Goal: Task Accomplishment & Management: Complete application form

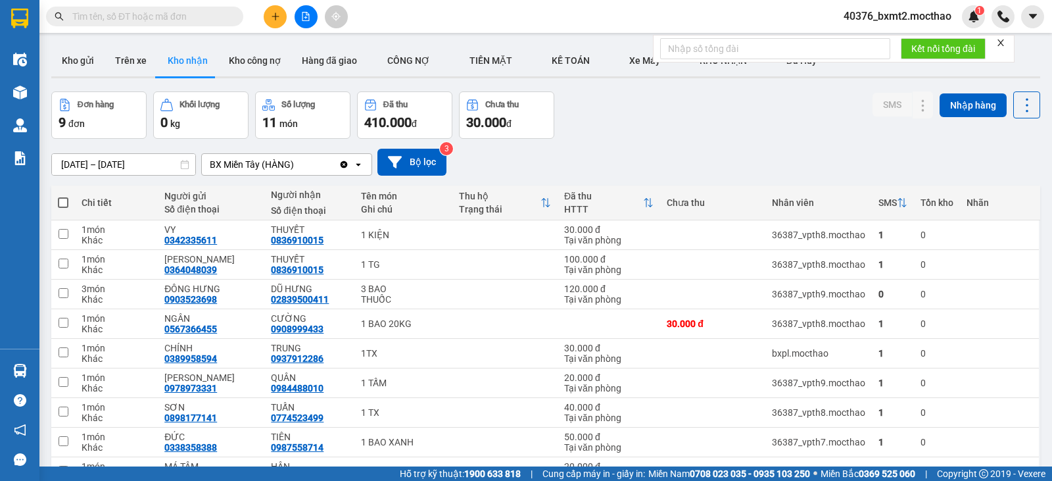
scroll to position [74, 0]
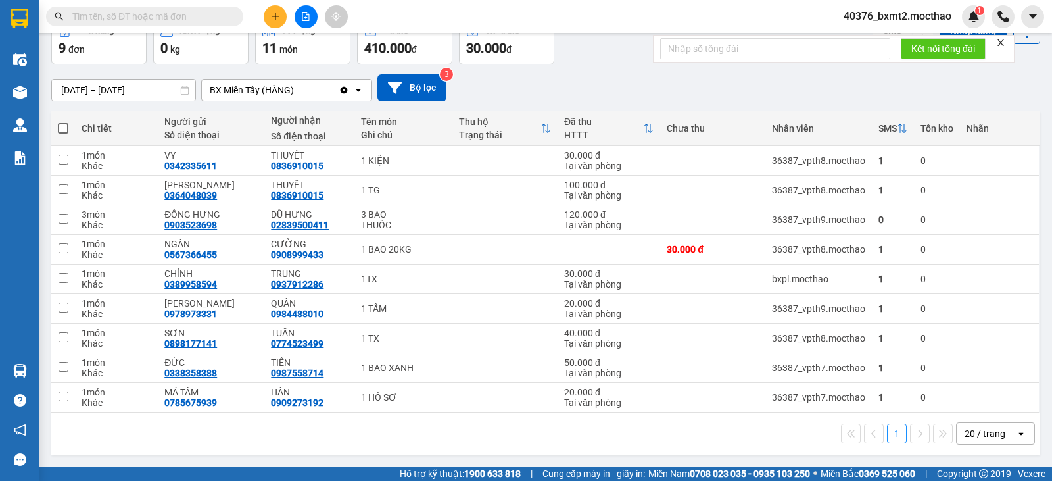
click at [269, 18] on button at bounding box center [275, 16] width 23 height 23
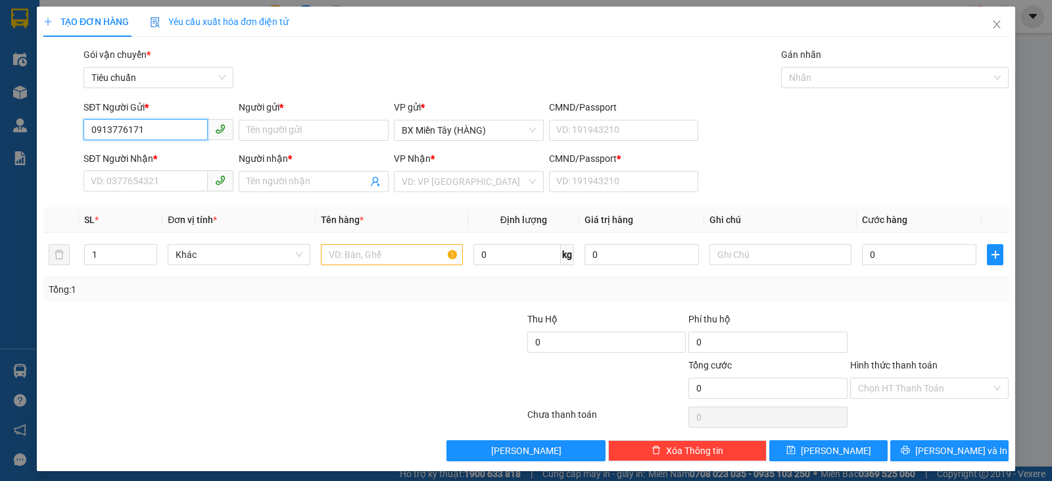
drag, startPoint x: 167, startPoint y: 132, endPoint x: 15, endPoint y: 141, distance: 152.2
click at [15, 141] on div "TẠO ĐƠN HÀNG Yêu cầu xuất hóa đơn điện tử Transit Pickup Surcharge Ids Transit …" at bounding box center [526, 240] width 1052 height 481
type input "0913776171"
click at [126, 172] on input "SĐT Người Nhận *" at bounding box center [146, 180] width 124 height 21
paste input "0913776171"
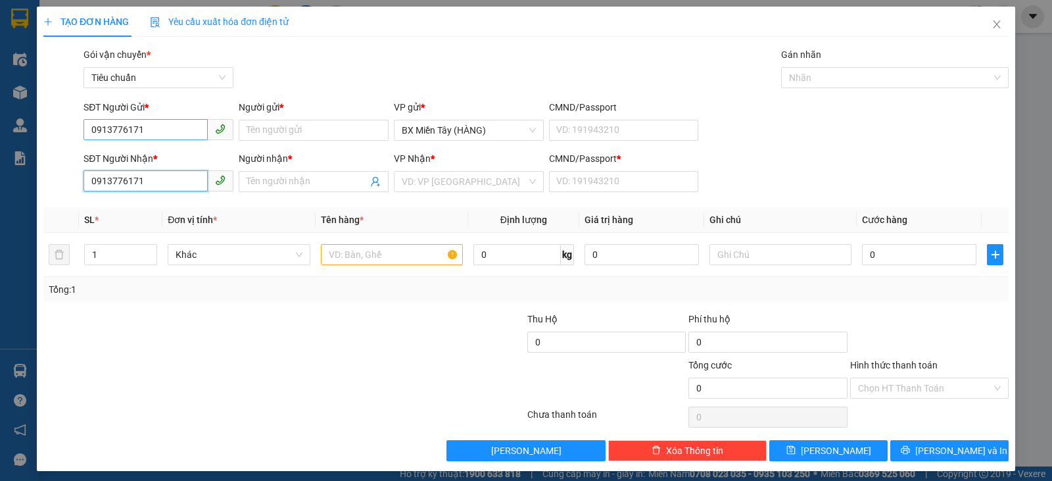
type input "0913776171"
drag, startPoint x: 178, startPoint y: 130, endPoint x: 26, endPoint y: 124, distance: 152.0
click at [27, 124] on div "TẠO ĐƠN HÀNG Yêu cầu xuất hóa đơn điện tử Transit Pickup Surcharge Ids Transit …" at bounding box center [526, 240] width 1052 height 481
click at [103, 323] on div at bounding box center [203, 335] width 323 height 46
click at [153, 181] on input "0913776171" at bounding box center [146, 180] width 124 height 21
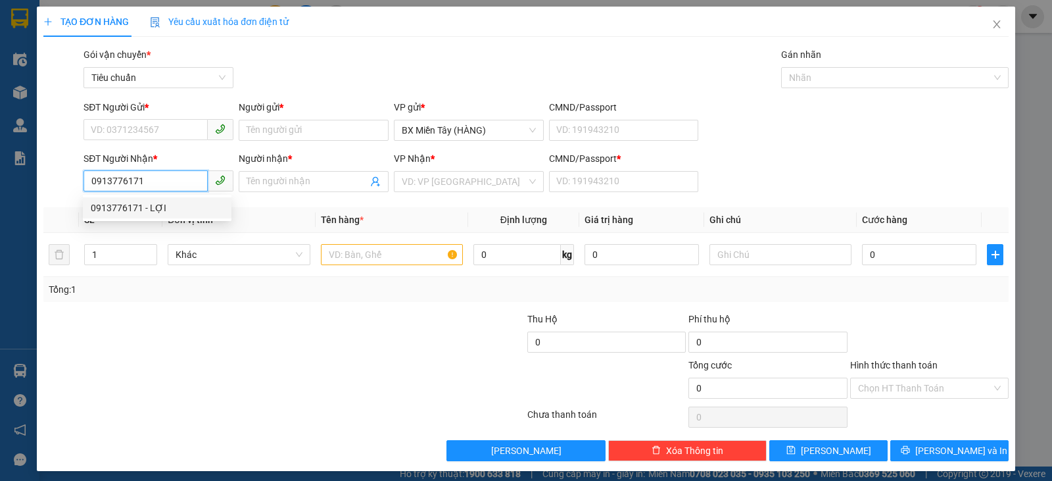
click at [157, 208] on div "0913776171 - LỢI" at bounding box center [157, 208] width 133 height 14
type input "LỢI"
type input "0"
type input "40.000"
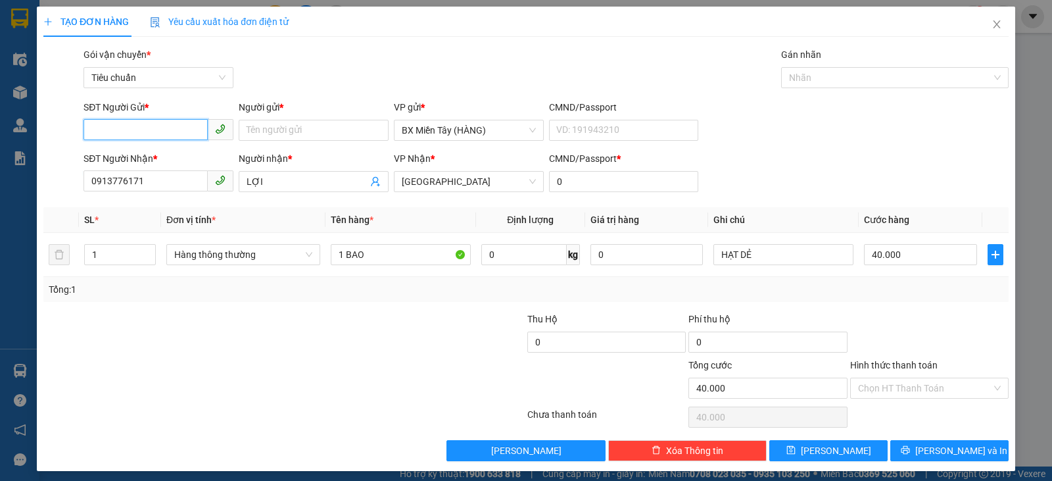
click at [156, 123] on input "SĐT Người Gửi *" at bounding box center [146, 129] width 124 height 21
click at [162, 158] on div "0909592703 - [GEOGRAPHIC_DATA]" at bounding box center [165, 156] width 148 height 14
type input "0909592703"
type input "ĐỨC"
click at [232, 258] on span "Hàng thông thường" at bounding box center [243, 255] width 138 height 20
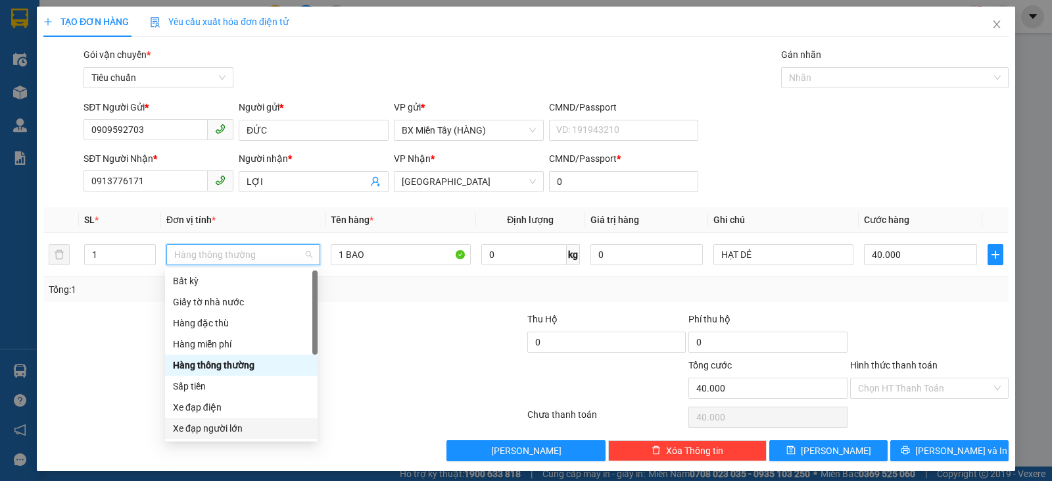
click at [365, 387] on div at bounding box center [445, 381] width 161 height 46
type input "0"
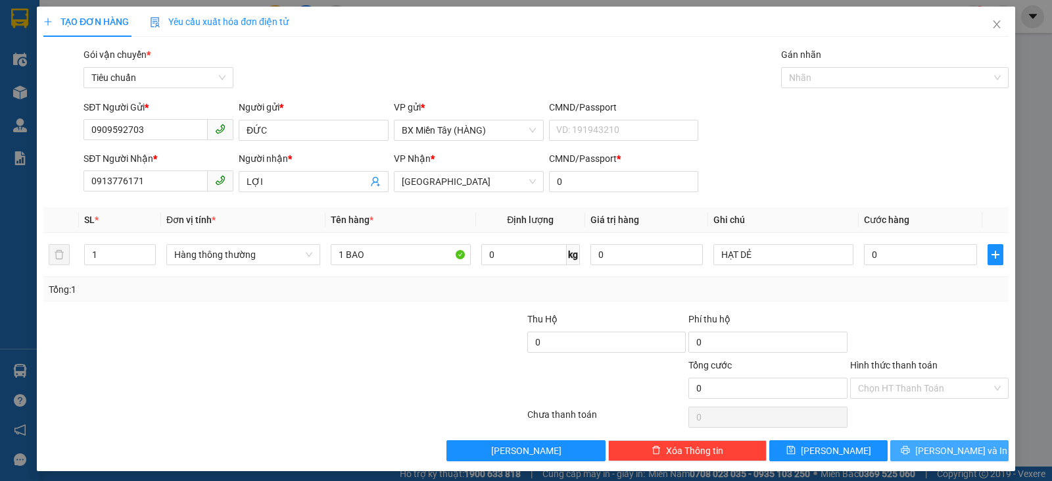
click at [951, 452] on span "[PERSON_NAME] và In" at bounding box center [961, 450] width 92 height 14
click at [944, 331] on div at bounding box center [929, 335] width 161 height 46
click at [241, 248] on span "Hàng thông thường" at bounding box center [243, 255] width 138 height 20
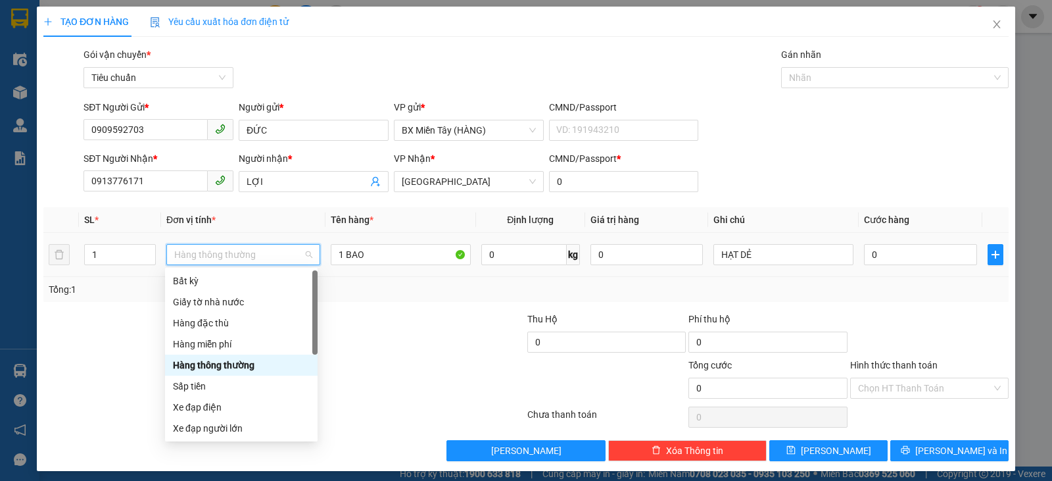
scroll to position [84, 0]
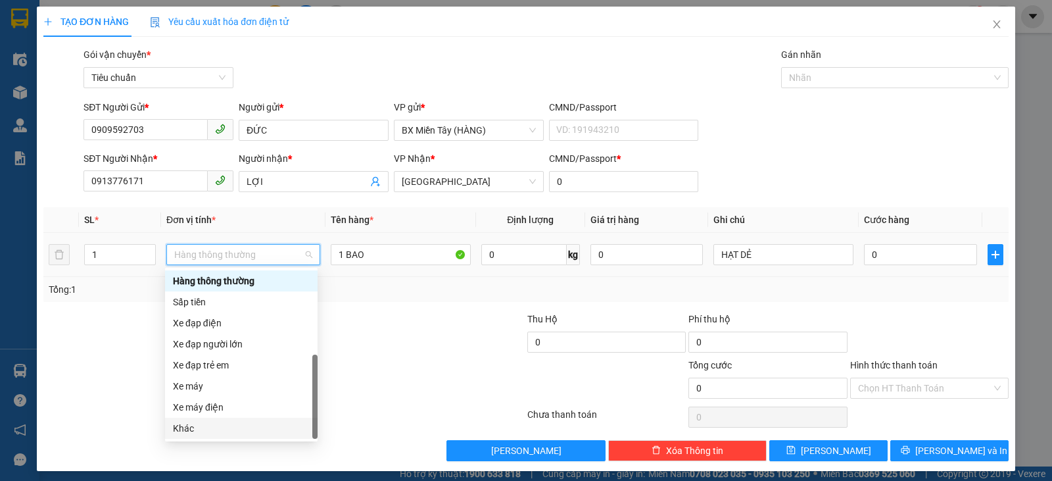
click at [218, 436] on div "Khác" at bounding box center [241, 428] width 153 height 21
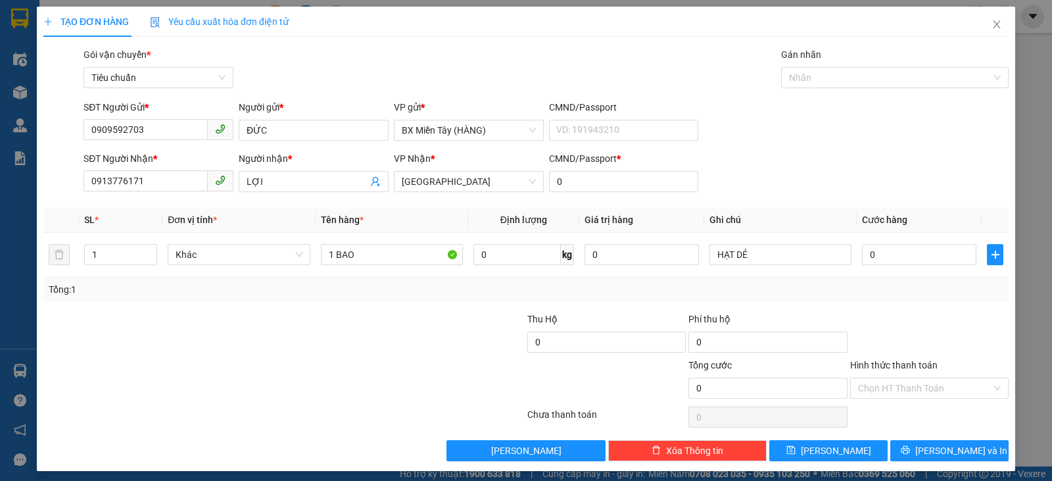
click at [928, 307] on div "Transit Pickup Surcharge Ids Transit Deliver Surcharge Ids Transit Deliver Surc…" at bounding box center [525, 254] width 965 height 414
click at [890, 256] on input "0" at bounding box center [919, 254] width 114 height 21
type input "4"
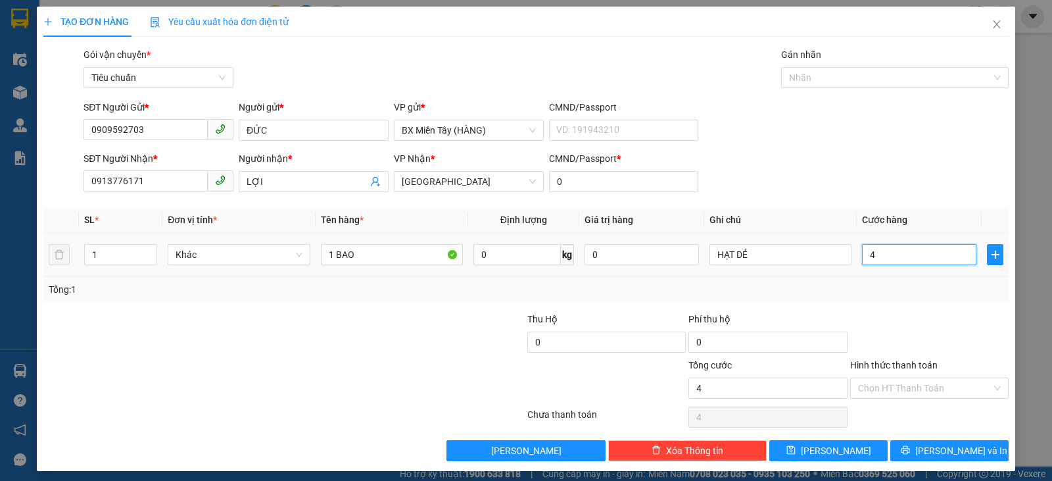
type input "40"
type input "40.000"
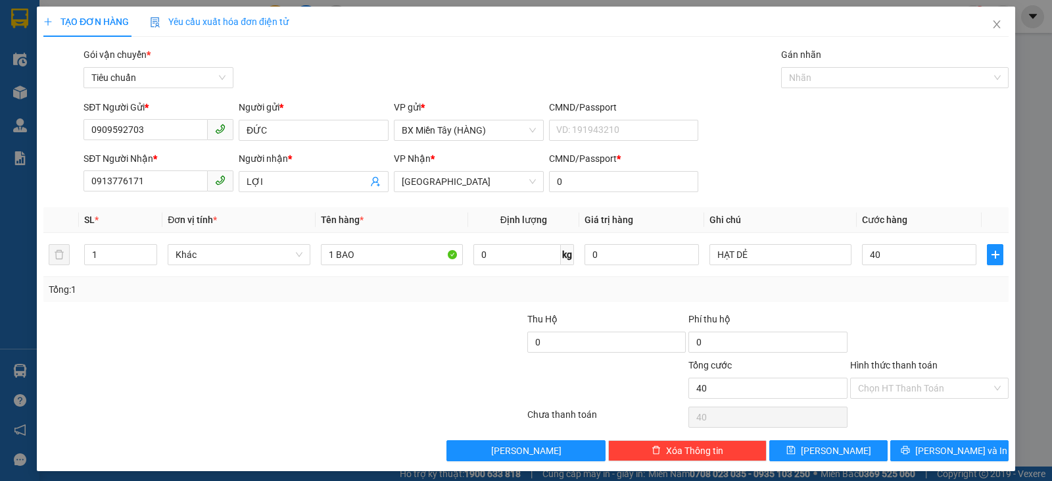
type input "40.000"
click at [930, 316] on div at bounding box center [929, 335] width 161 height 46
click at [943, 446] on span "[PERSON_NAME] và In" at bounding box center [961, 450] width 92 height 14
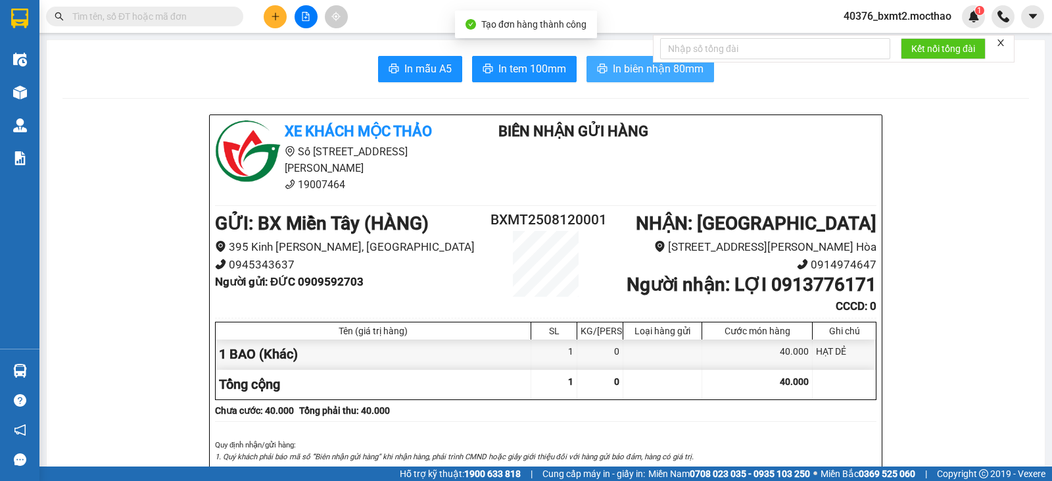
click at [623, 72] on span "In biên nhận 80mm" at bounding box center [658, 68] width 91 height 16
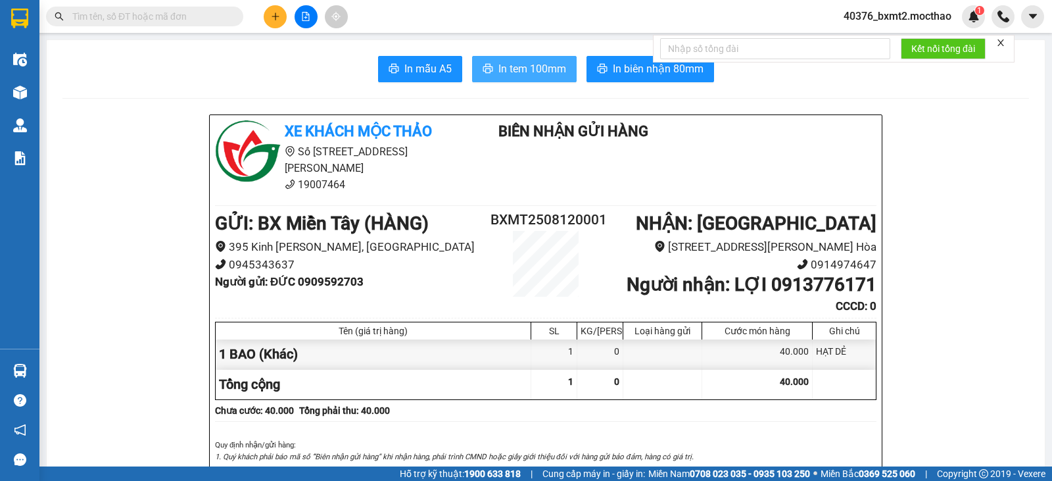
click at [515, 63] on span "In tem 100mm" at bounding box center [532, 68] width 68 height 16
click at [270, 21] on button at bounding box center [275, 16] width 23 height 23
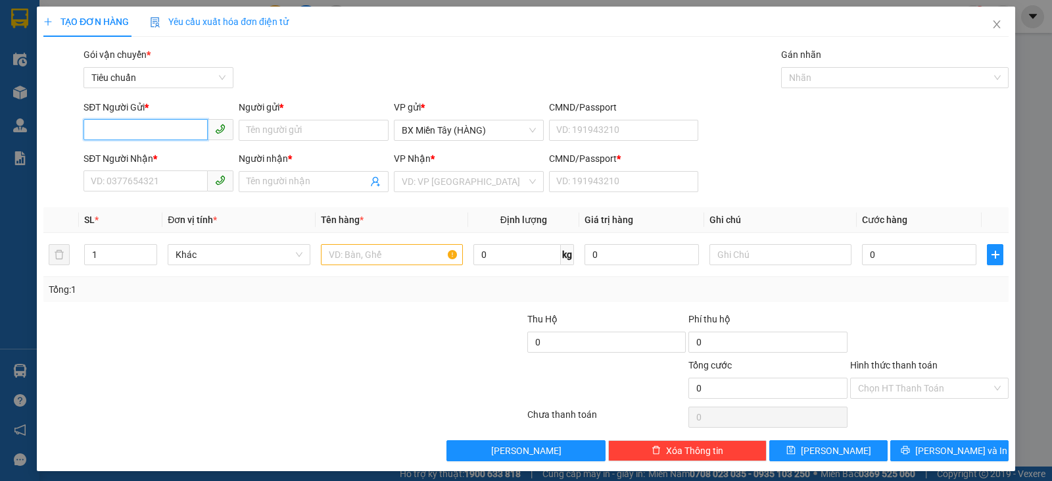
click at [164, 131] on input "SĐT Người Gửi *" at bounding box center [146, 129] width 124 height 21
click at [141, 181] on input "SĐT Người Nhận *" at bounding box center [146, 180] width 124 height 21
click at [159, 129] on input "SĐT Người Gửi *" at bounding box center [146, 129] width 124 height 21
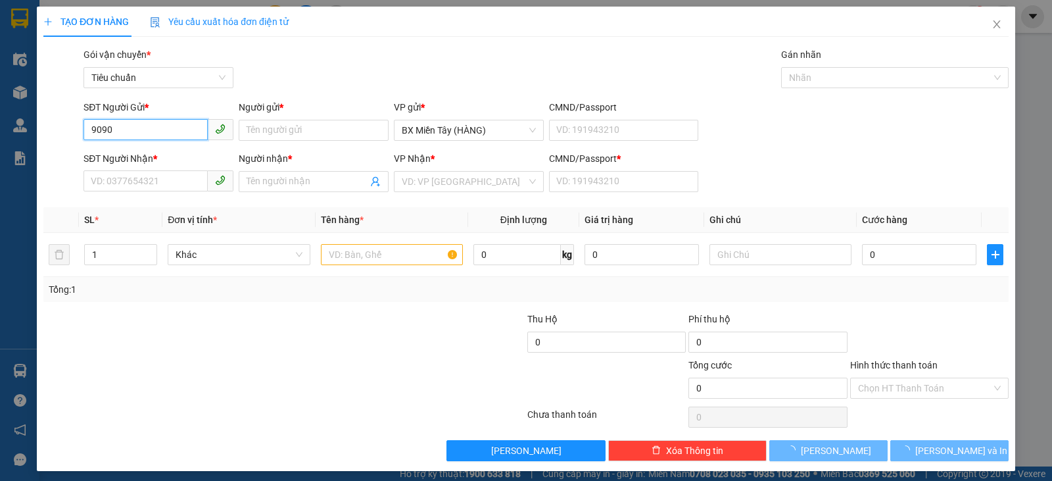
click at [159, 129] on input "9090" at bounding box center [146, 129] width 124 height 21
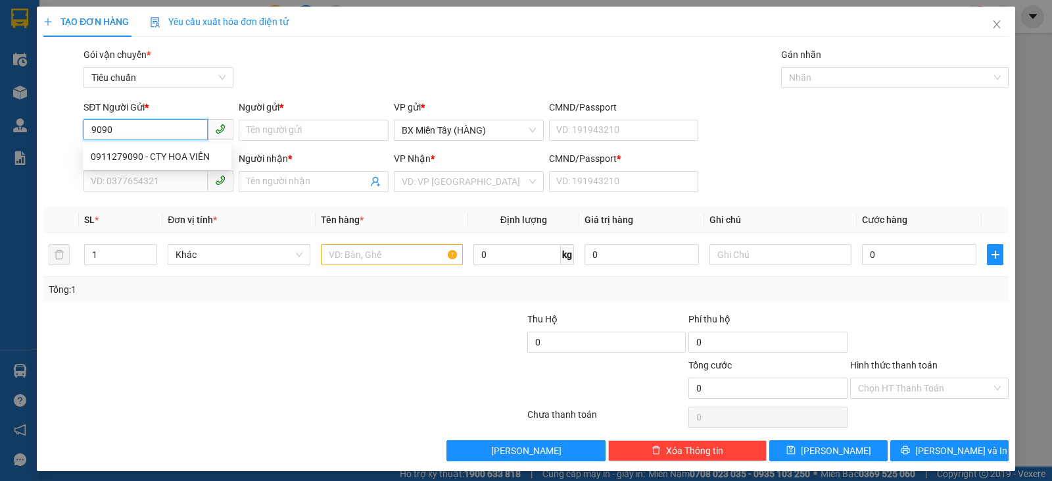
drag, startPoint x: 159, startPoint y: 129, endPoint x: 16, endPoint y: 149, distance: 144.0
click at [16, 149] on div "TẠO ĐƠN HÀNG Yêu cầu xuất hóa đơn điện tử Transit Pickup Surcharge Ids Transit …" at bounding box center [526, 240] width 1052 height 481
click at [103, 151] on div "0911279090 - CTY HOA VIÊN" at bounding box center [157, 156] width 133 height 14
type input "0911279090"
type input "CTY HOA VIÊN"
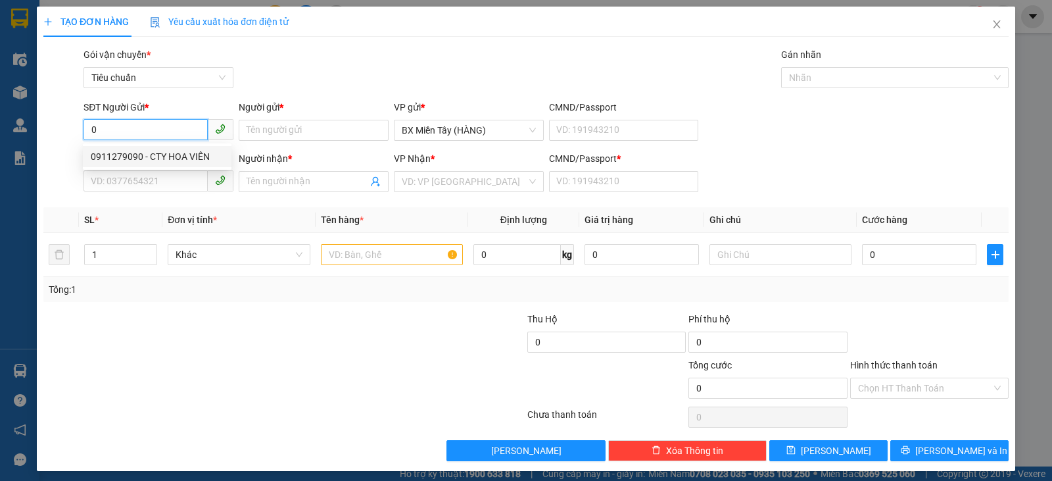
type input "0969290089"
type input "QUÂN"
type input "0"
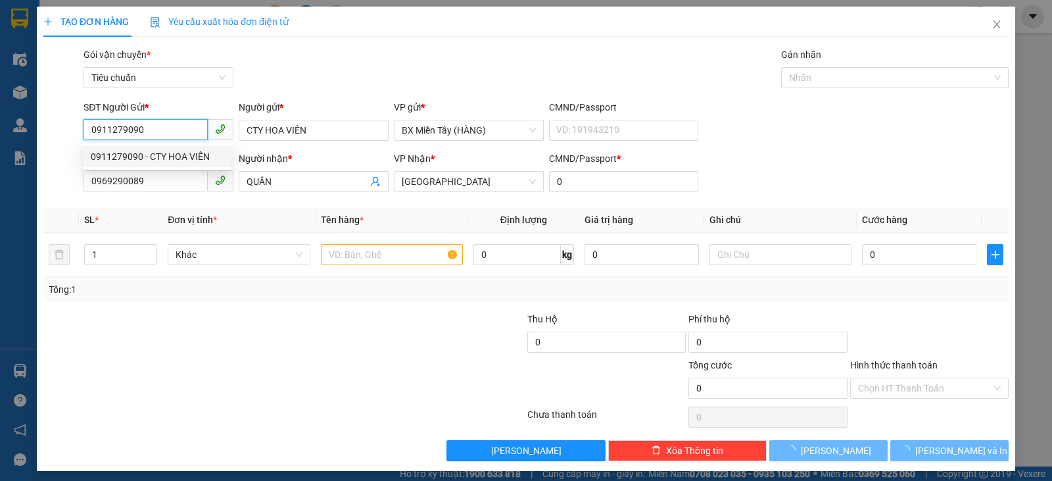
type input "30.000"
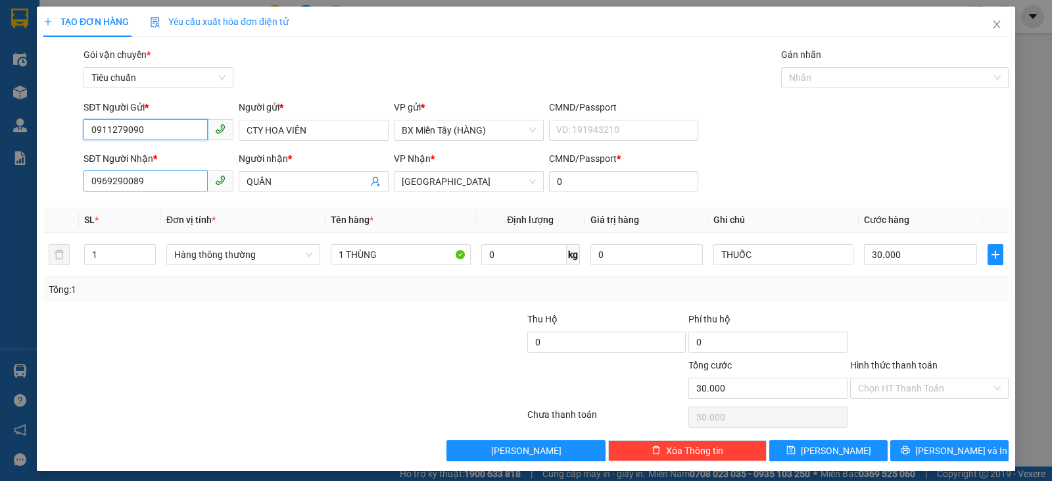
type input "0911279090"
click at [147, 176] on input "0969290089" at bounding box center [146, 180] width 124 height 21
drag, startPoint x: 147, startPoint y: 176, endPoint x: 0, endPoint y: 206, distance: 150.4
click at [0, 206] on div "TẠO ĐƠN HÀNG Yêu cầu xuất hóa đơn điện tử Transit Pickup Surcharge Ids Transit …" at bounding box center [526, 240] width 1052 height 481
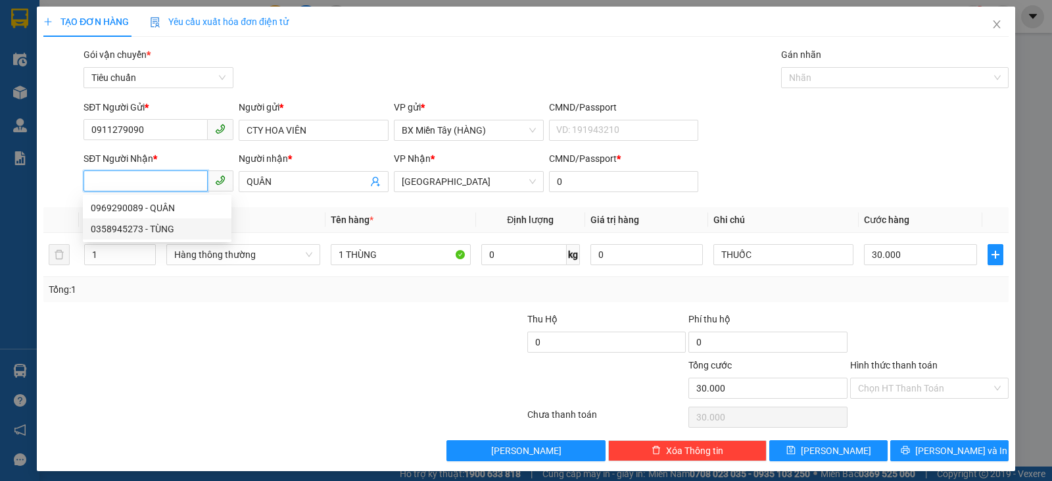
click at [189, 226] on div "0358945273 - TÙNG" at bounding box center [157, 229] width 133 height 14
type input "0358945273"
type input "TÙNG"
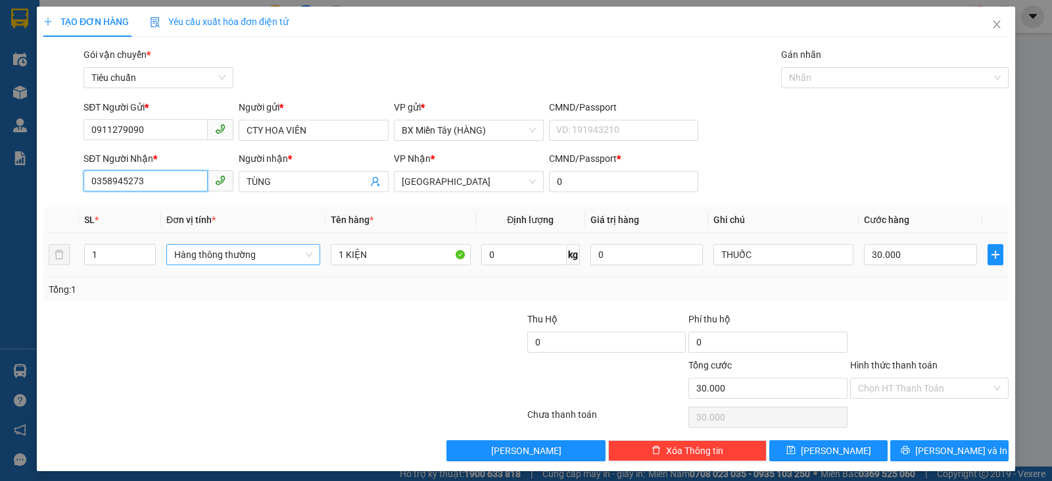
click at [257, 249] on span "Hàng thông thường" at bounding box center [243, 255] width 138 height 20
type input "0358945273"
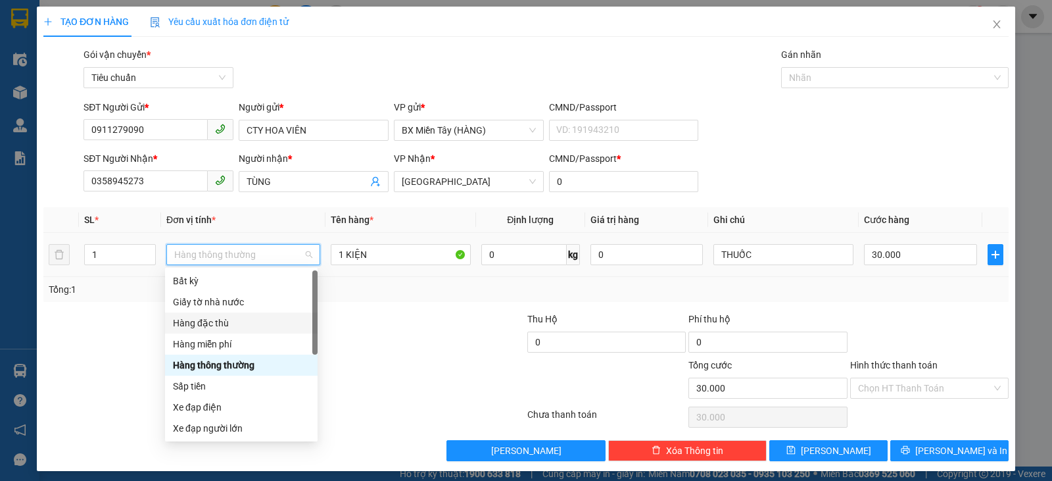
scroll to position [84, 0]
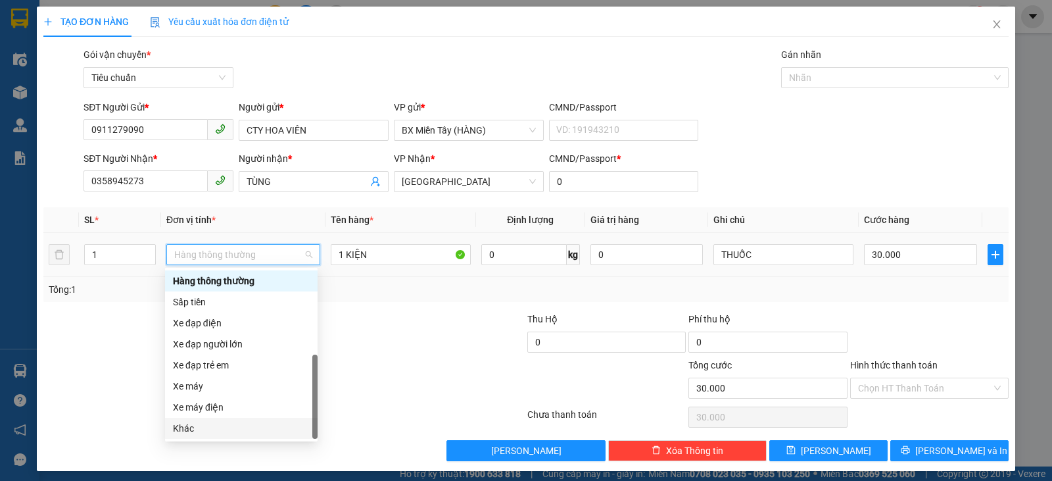
click at [220, 424] on div "Khác" at bounding box center [241, 428] width 137 height 14
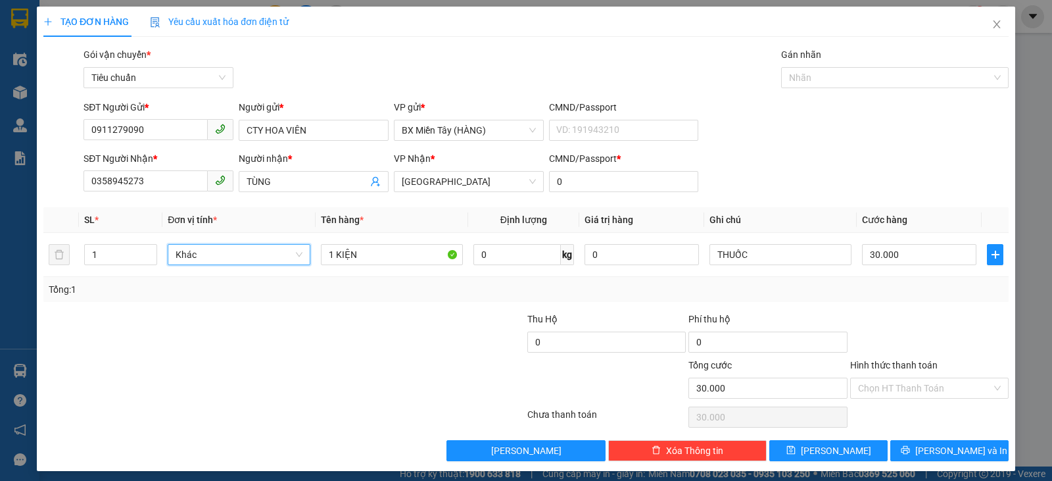
click at [967, 295] on div "Tổng: 1" at bounding box center [526, 289] width 955 height 14
click at [936, 252] on input "30.000" at bounding box center [919, 254] width 114 height 21
type input "4"
type input "40"
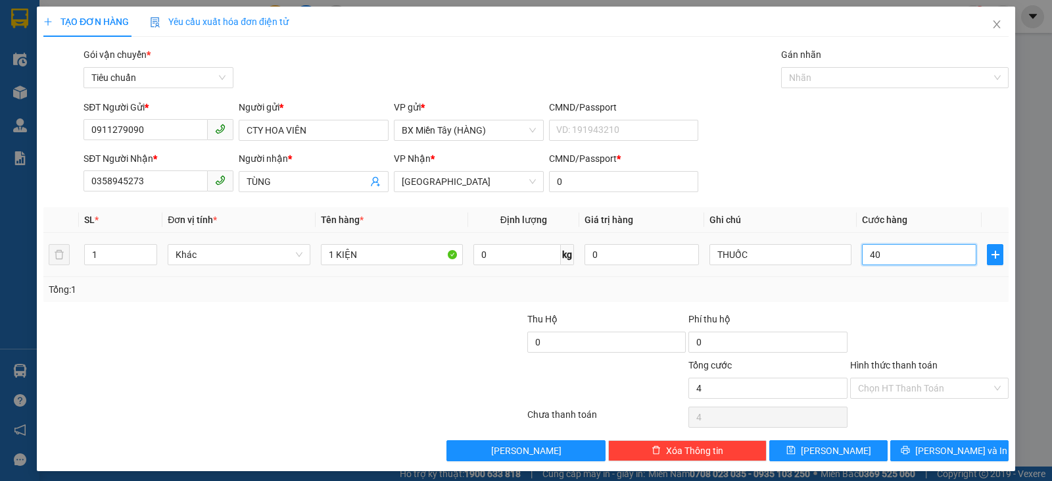
type input "40"
type input "40.000"
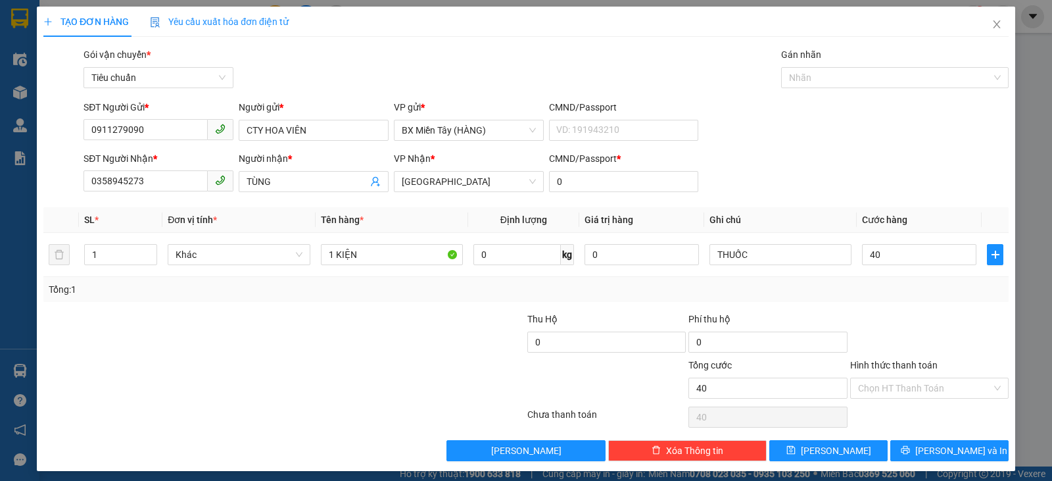
type input "40.000"
click at [934, 308] on div "Transit Pickup Surcharge Ids Transit Deliver Surcharge Ids Transit Deliver Surc…" at bounding box center [525, 254] width 965 height 414
click at [992, 389] on div "Chọn HT Thanh Toán" at bounding box center [929, 387] width 158 height 21
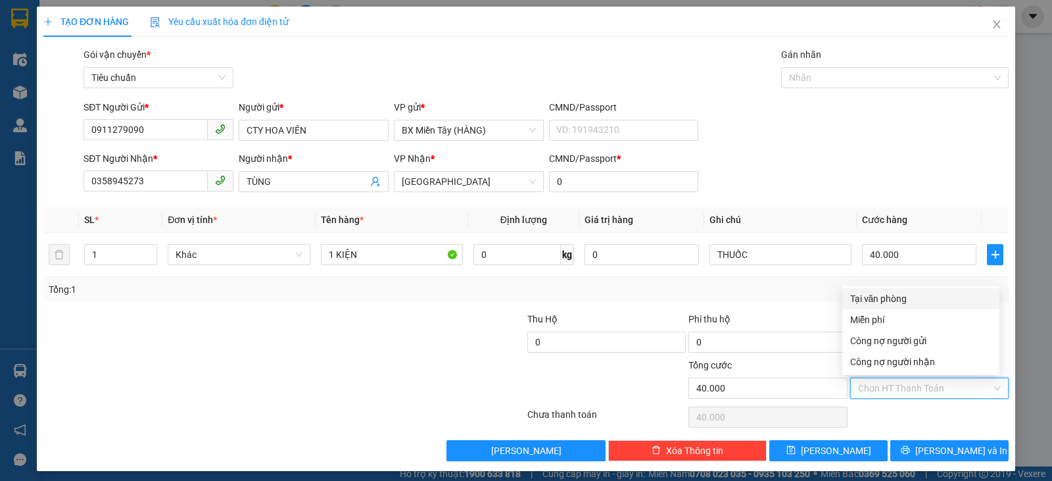
click at [890, 300] on div "Tại văn phòng" at bounding box center [920, 298] width 141 height 14
type input "0"
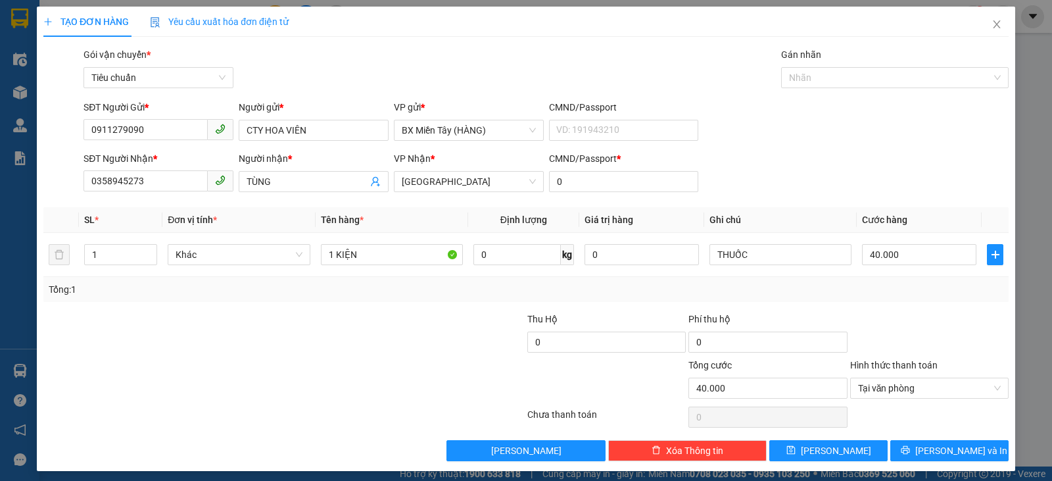
click at [947, 428] on div at bounding box center [929, 417] width 161 height 26
click at [928, 443] on button "[PERSON_NAME] và In" at bounding box center [949, 450] width 118 height 21
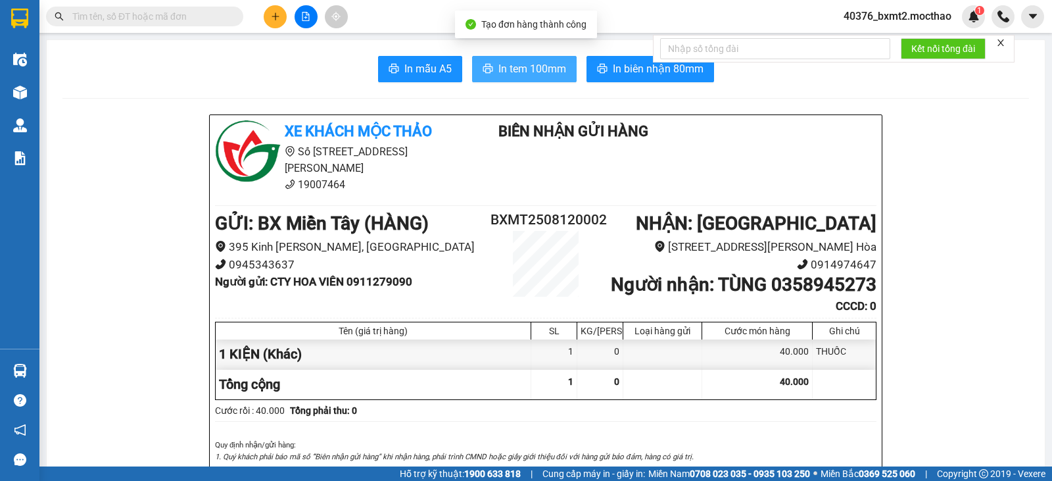
click at [498, 65] on span "In tem 100mm" at bounding box center [532, 68] width 68 height 16
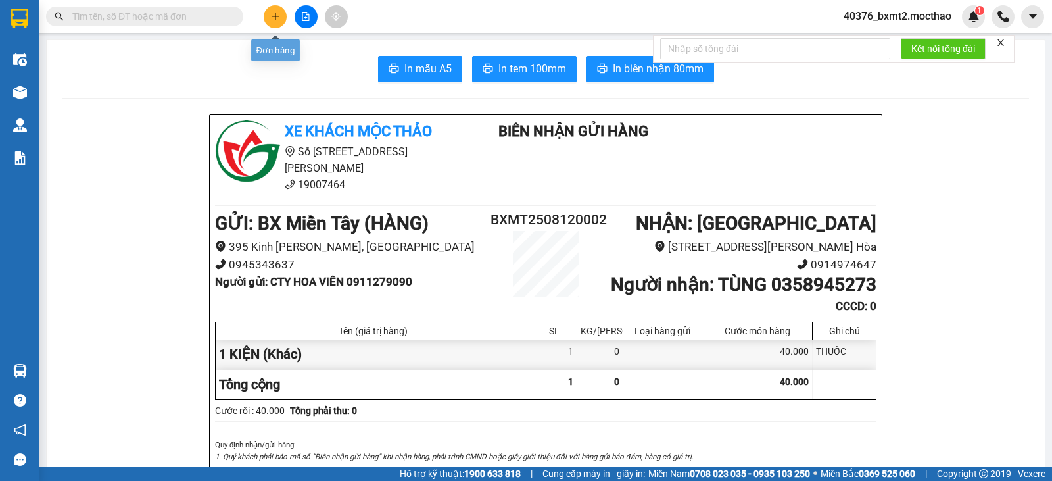
click at [274, 26] on button at bounding box center [275, 16] width 23 height 23
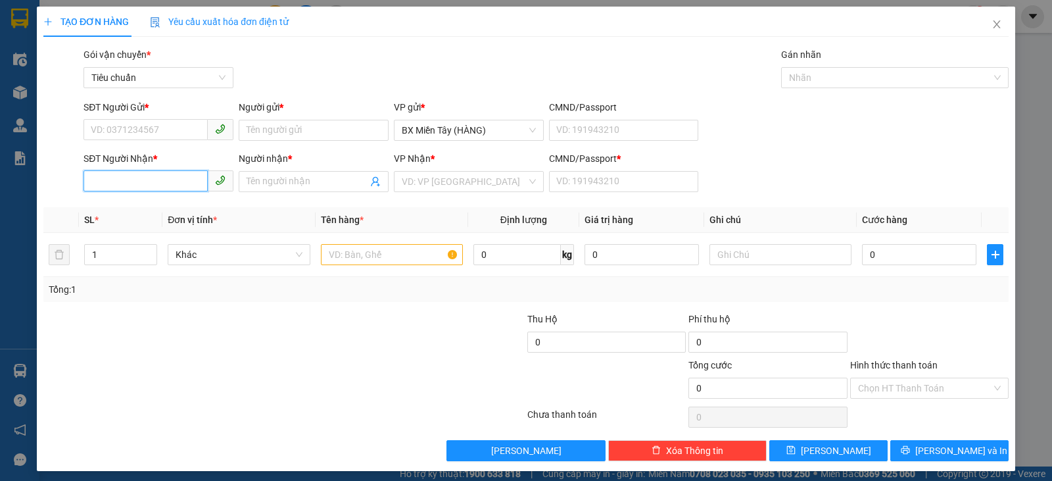
click at [160, 185] on input "SĐT Người Nhận *" at bounding box center [146, 180] width 124 height 21
click at [159, 185] on input "5045" at bounding box center [146, 180] width 124 height 21
drag, startPoint x: 90, startPoint y: 189, endPoint x: 63, endPoint y: 197, distance: 28.1
click at [63, 197] on div "Transit Pickup Surcharge Ids Transit Deliver Surcharge Ids Transit Deliver Surc…" at bounding box center [525, 254] width 965 height 414
type input "0964395045"
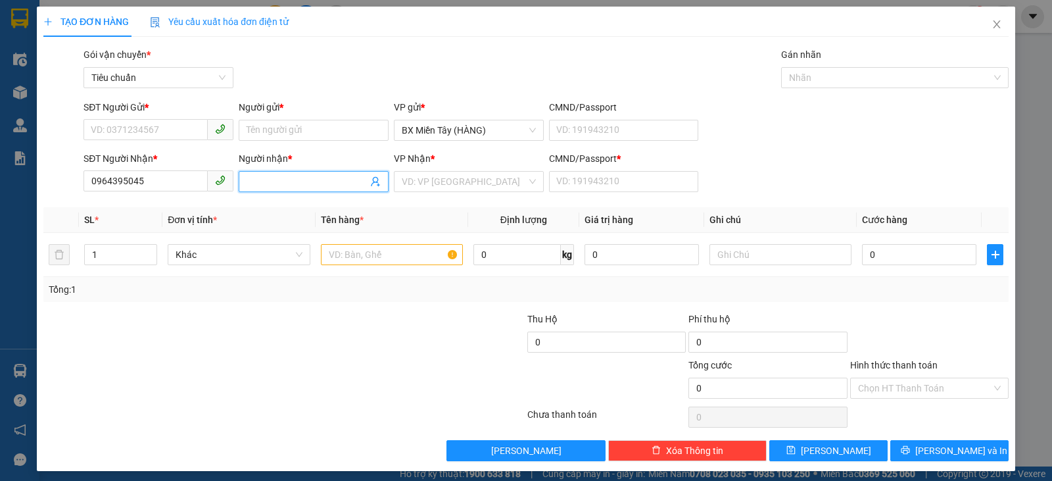
click at [339, 176] on input "Người nhận *" at bounding box center [307, 181] width 121 height 14
type input "[PERSON_NAME]"
click at [370, 320] on div at bounding box center [445, 335] width 161 height 46
click at [401, 251] on input "text" at bounding box center [392, 254] width 142 height 21
click at [177, 132] on input "SĐT Người Gửi *" at bounding box center [146, 129] width 124 height 21
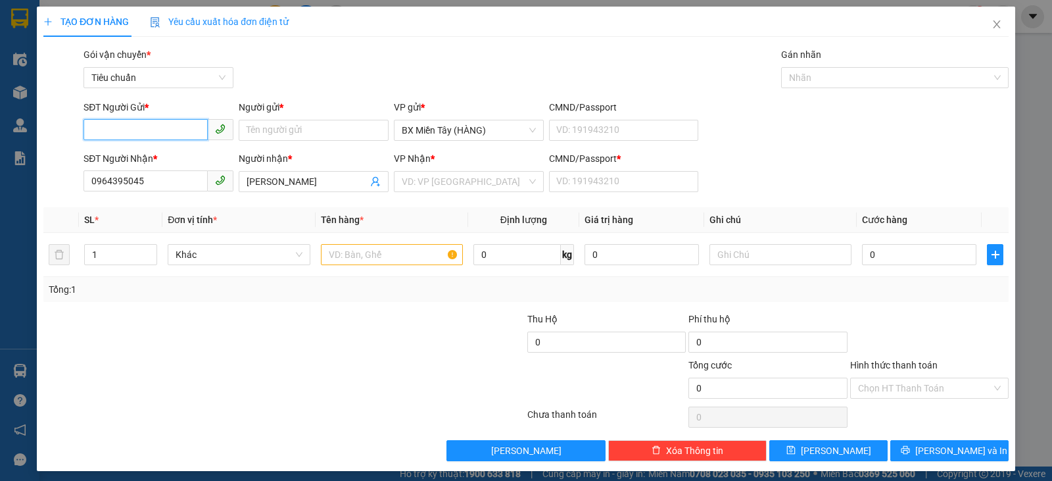
click at [139, 130] on input "SĐT Người Gửi *" at bounding box center [146, 129] width 124 height 21
type input "094954699"
click at [260, 126] on input "Người gửi *" at bounding box center [314, 130] width 150 height 21
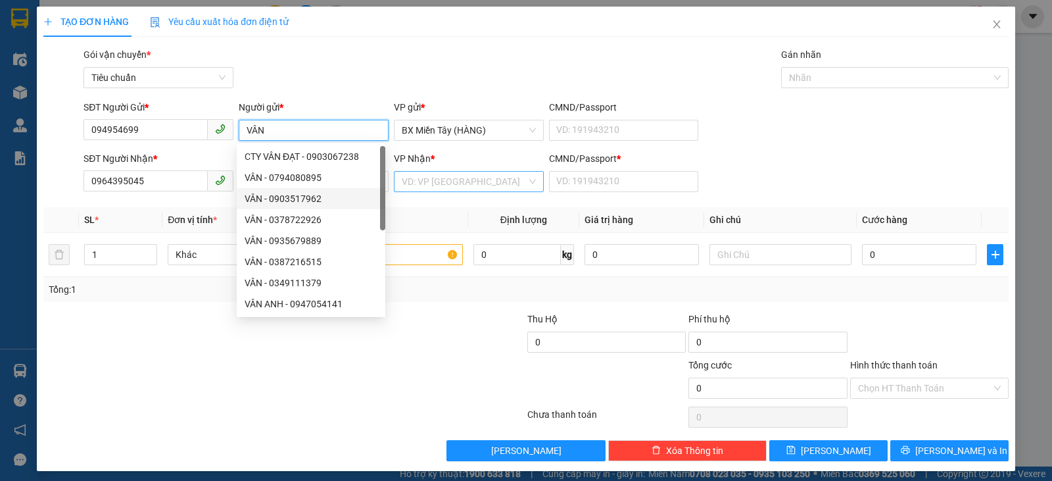
type input "VÂN"
click at [471, 181] on input "search" at bounding box center [464, 182] width 125 height 20
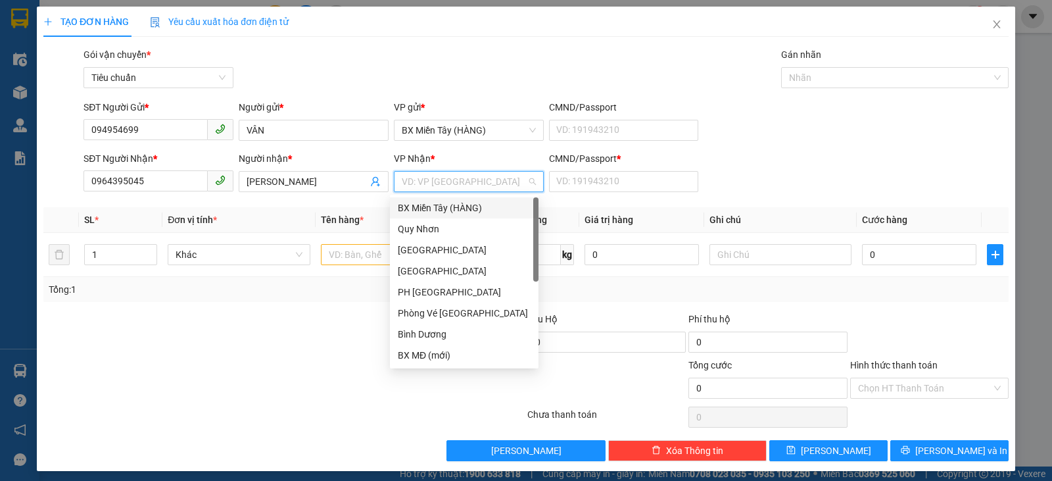
type input "T"
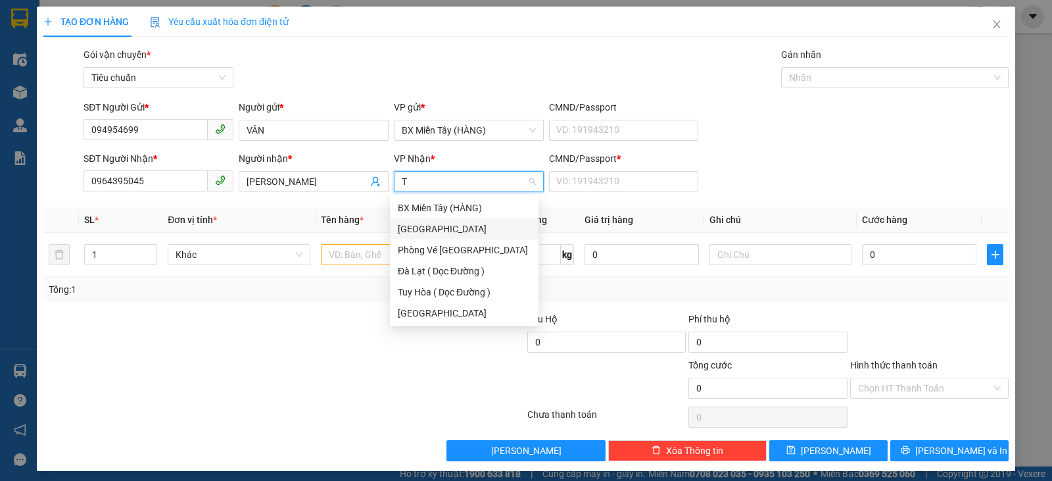
click at [482, 228] on div "[GEOGRAPHIC_DATA]" at bounding box center [464, 229] width 133 height 14
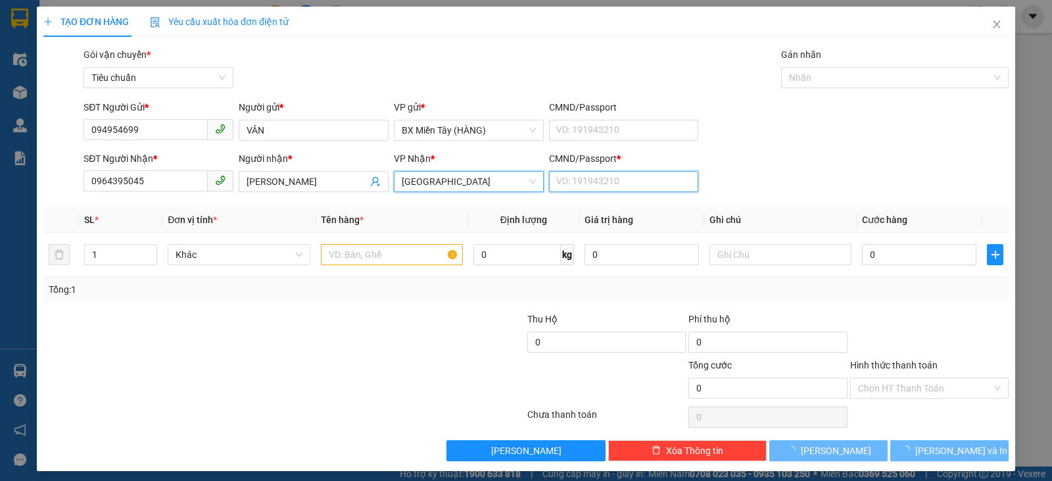
click at [625, 181] on input "CMND/Passport *" at bounding box center [624, 181] width 150 height 21
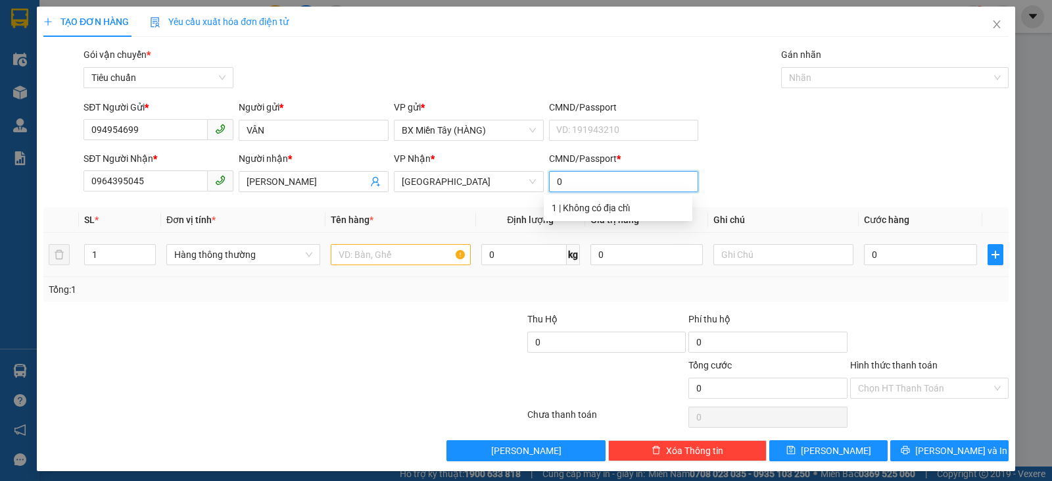
type input "0"
click at [132, 265] on div "1" at bounding box center [120, 254] width 72 height 26
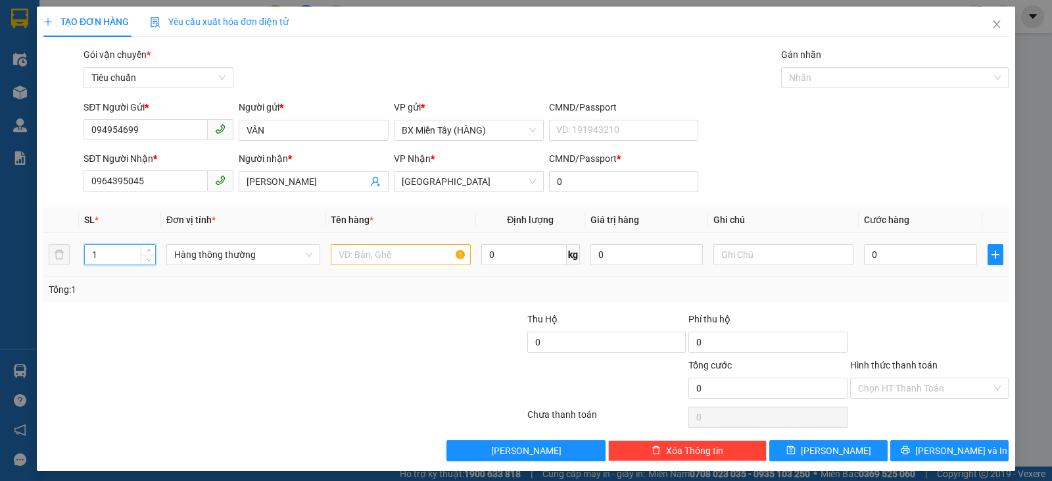
drag, startPoint x: 126, startPoint y: 262, endPoint x: 80, endPoint y: 259, distance: 46.1
click at [80, 259] on td "1" at bounding box center [120, 255] width 82 height 44
drag, startPoint x: 189, startPoint y: 254, endPoint x: 176, endPoint y: 252, distance: 13.3
click at [188, 254] on span "Hàng thông thường" at bounding box center [243, 255] width 138 height 20
type input "2"
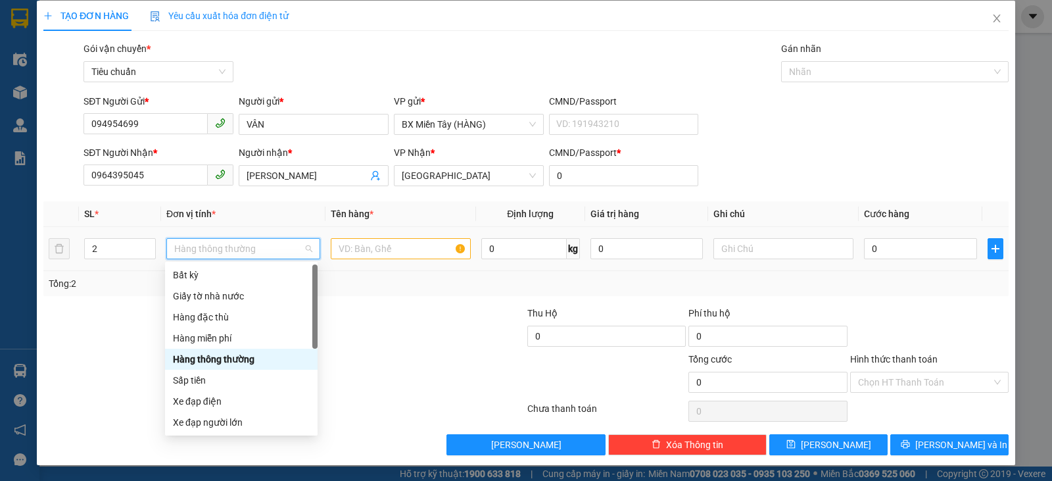
scroll to position [84, 0]
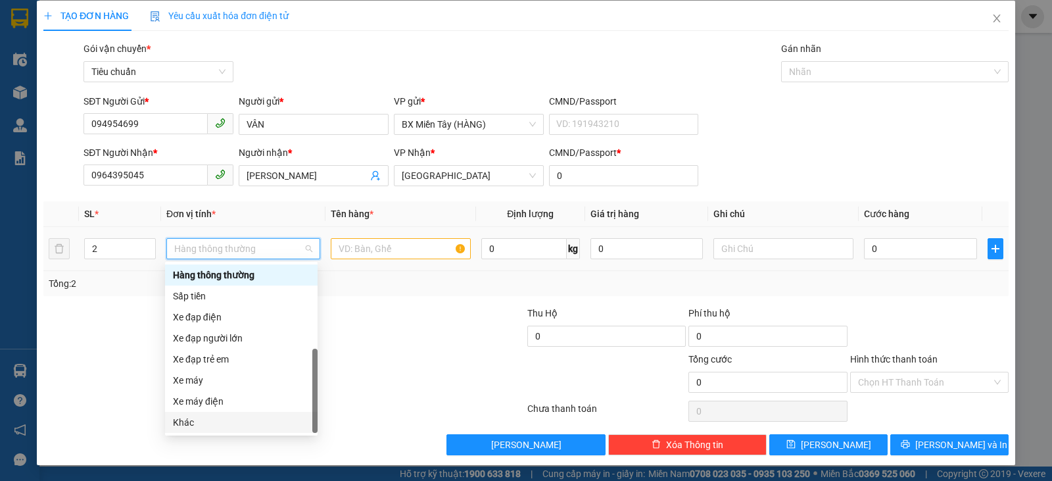
click at [187, 429] on div "Khác" at bounding box center [241, 422] width 153 height 21
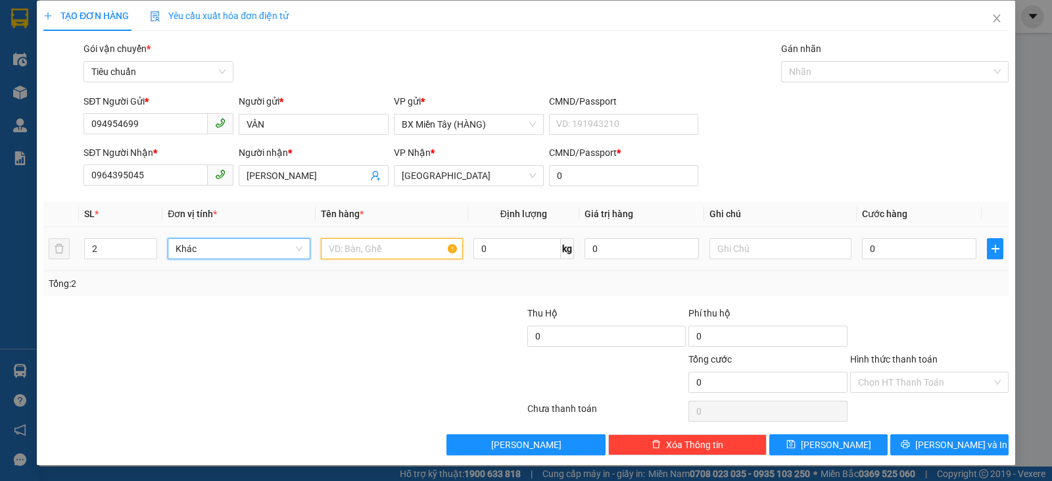
click at [368, 250] on input "text" at bounding box center [392, 248] width 142 height 21
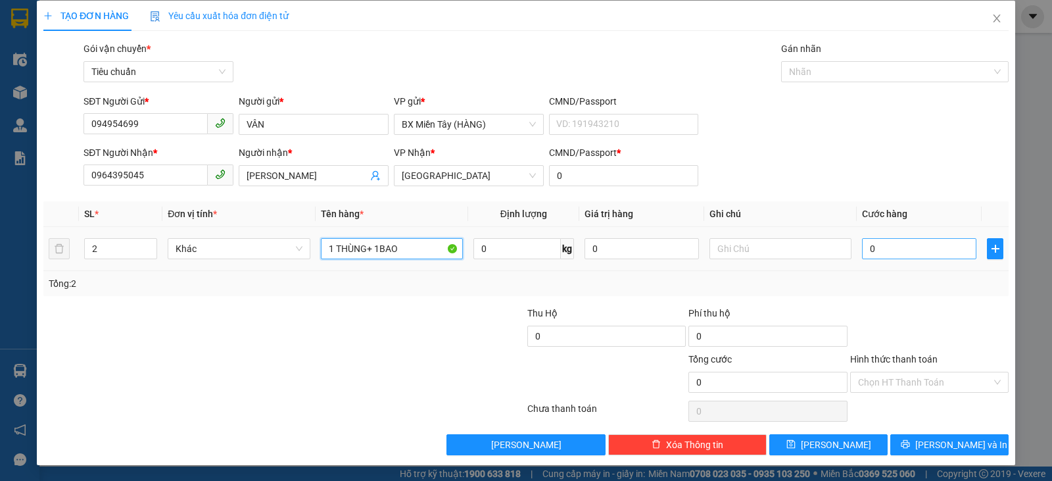
type input "1 THÙNG+ 1BAO"
click at [907, 247] on input "0" at bounding box center [919, 248] width 114 height 21
type input "1"
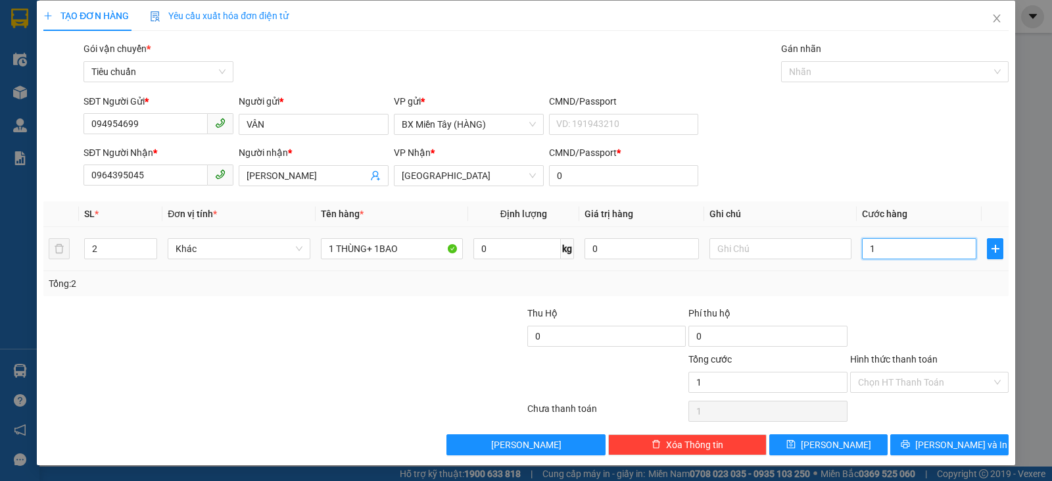
type input "10"
type input "100"
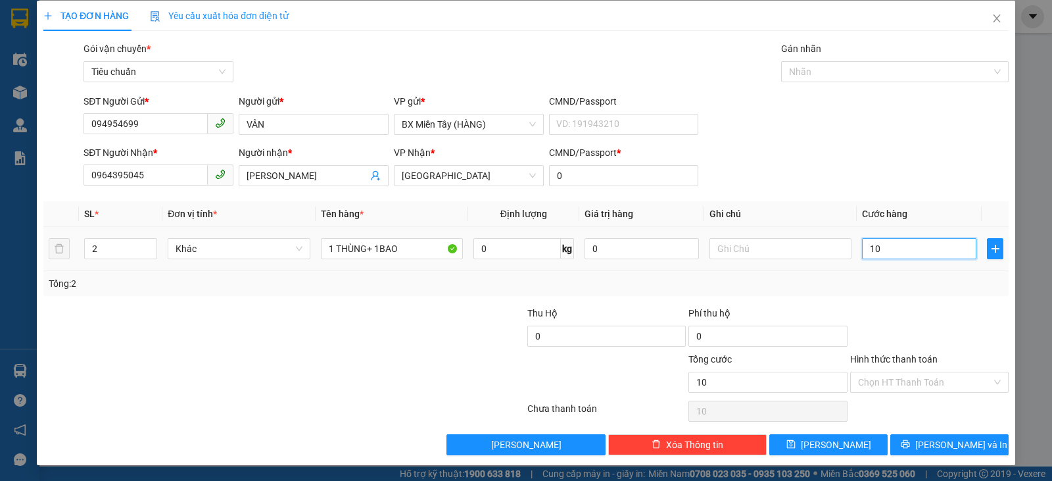
type input "100"
type input "100.000"
click at [884, 294] on div "Tổng: 2" at bounding box center [525, 283] width 965 height 25
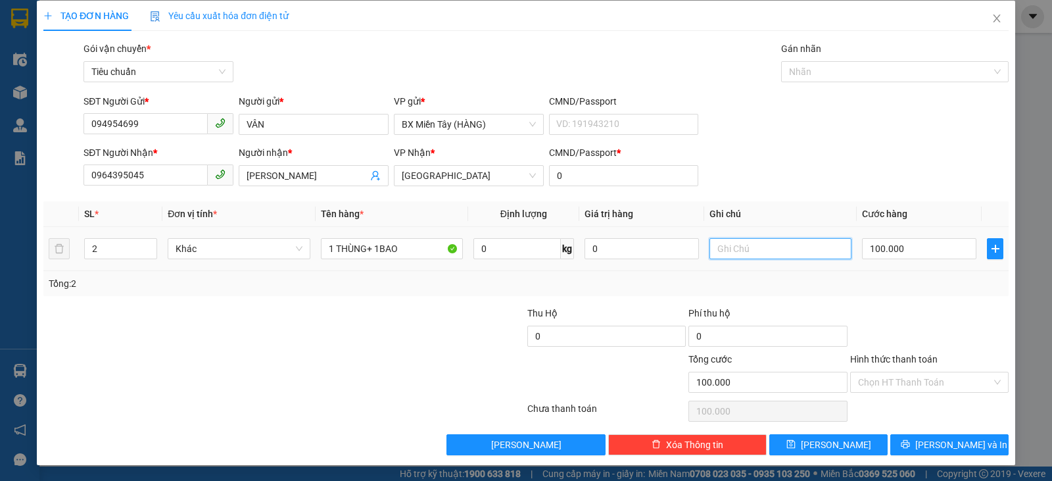
click at [787, 250] on input "text" at bounding box center [780, 248] width 142 height 21
type input "D"
type input "ĐỒ NAAUSS CHÈ"
click at [885, 337] on div at bounding box center [929, 329] width 161 height 46
click at [907, 377] on input "Hình thức thanh toán" at bounding box center [924, 382] width 133 height 20
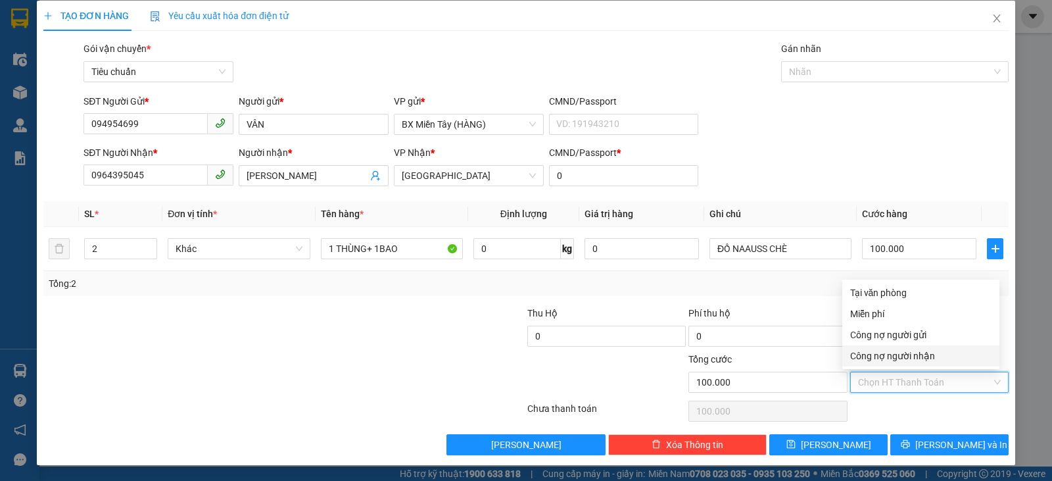
click at [918, 410] on div "Chọn HT Thanh Toán" at bounding box center [929, 411] width 161 height 26
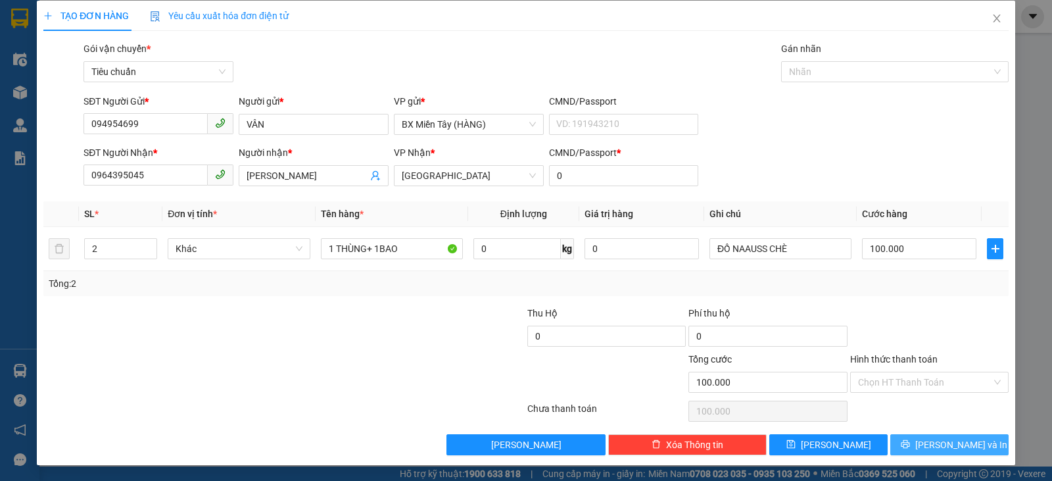
click at [910, 439] on icon "printer" at bounding box center [905, 443] width 9 height 9
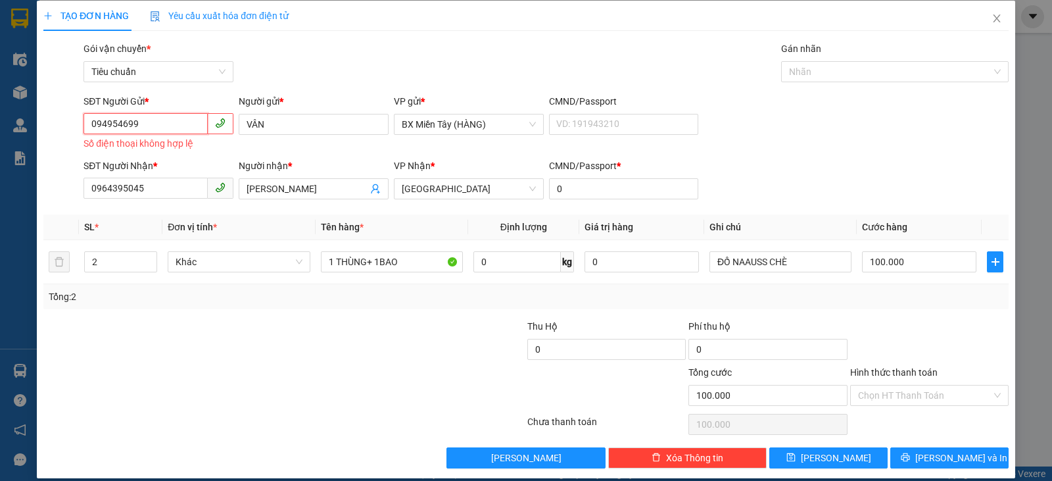
click at [168, 125] on input "094954699" at bounding box center [146, 123] width 124 height 21
drag, startPoint x: 161, startPoint y: 126, endPoint x: 30, endPoint y: 124, distance: 131.5
click at [30, 124] on div "TẠO ĐƠN HÀNG Yêu cầu xuất hóa đơn điện tử Transit Pickup Surcharge Ids Transit …" at bounding box center [526, 240] width 1052 height 481
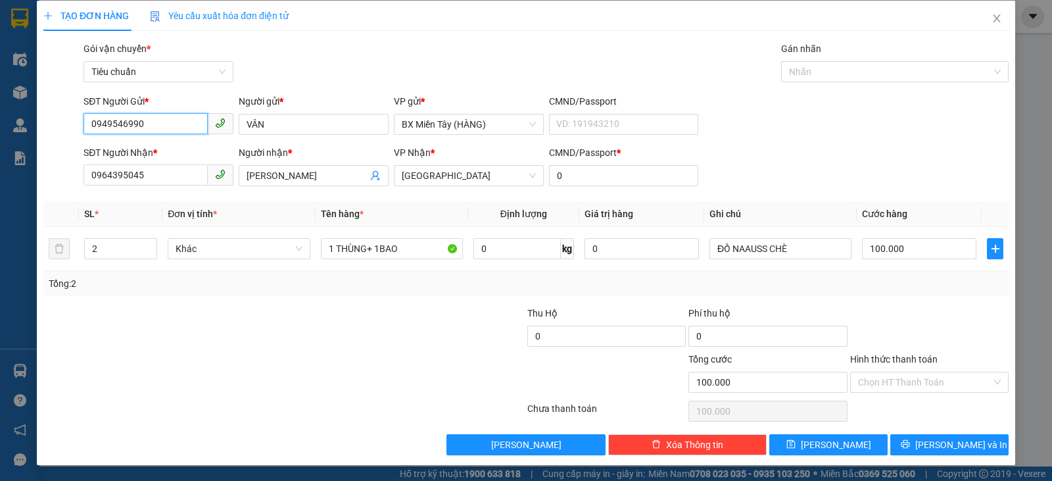
type input "0949546990"
click at [959, 324] on div at bounding box center [929, 329] width 161 height 46
click at [940, 442] on span "[PERSON_NAME] và In" at bounding box center [961, 444] width 92 height 14
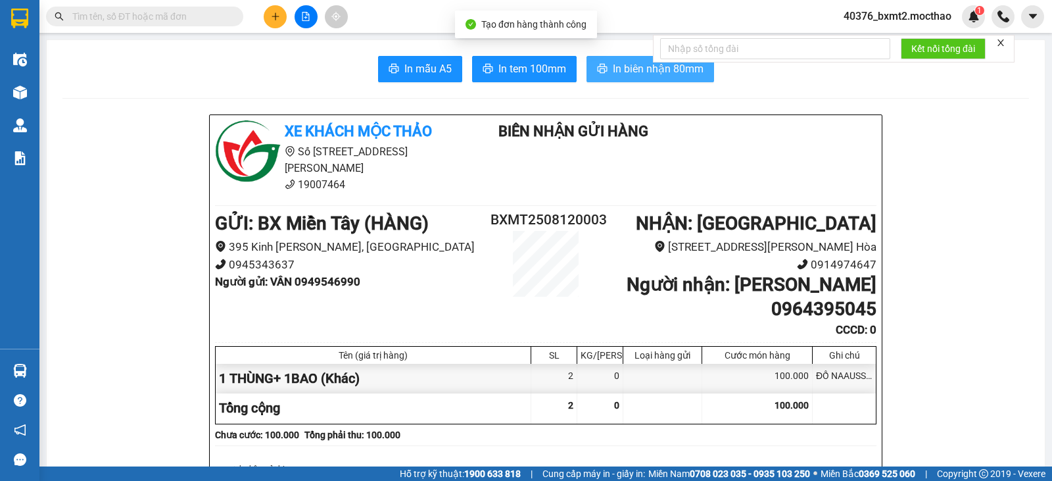
click at [595, 57] on button "In biên nhận 80mm" at bounding box center [651, 69] width 128 height 26
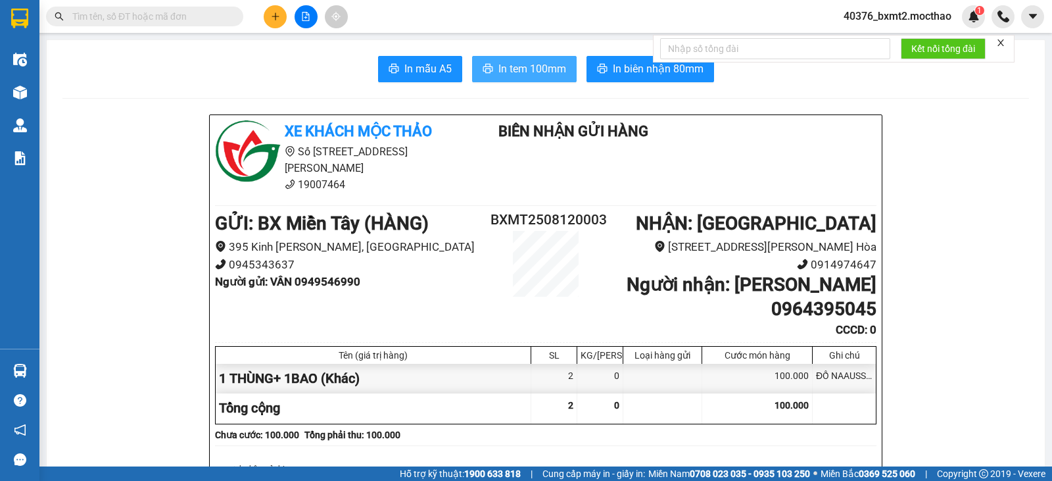
click at [514, 71] on span "In tem 100mm" at bounding box center [532, 68] width 68 height 16
click at [271, 24] on button at bounding box center [275, 16] width 23 height 23
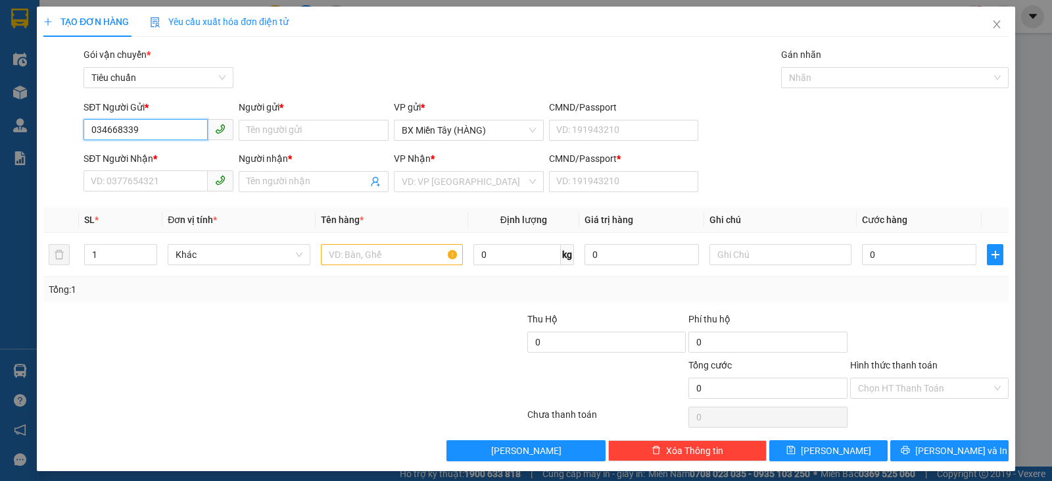
type input "0346683397"
click at [172, 153] on div "0346683397 - KIET" at bounding box center [157, 156] width 133 height 14
type input "KIET"
type input "0932651517"
type input "NGỌC"
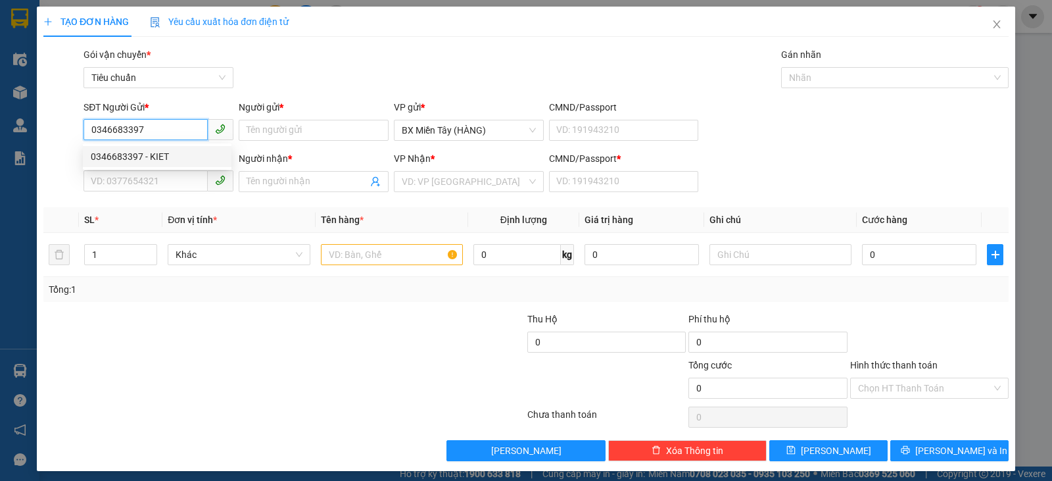
type input "0"
type input "40.000"
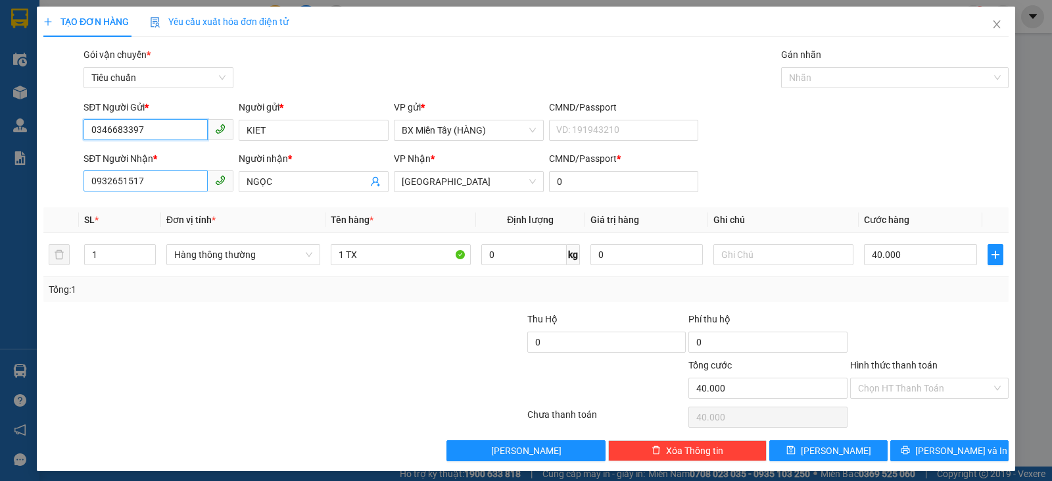
type input "0346683397"
drag, startPoint x: 176, startPoint y: 191, endPoint x: 44, endPoint y: 214, distance: 133.6
click at [44, 214] on div "Transit Pickup Surcharge Ids Transit Deliver Surcharge Ids Transit Deliver Surc…" at bounding box center [525, 254] width 965 height 414
type input "0777979653"
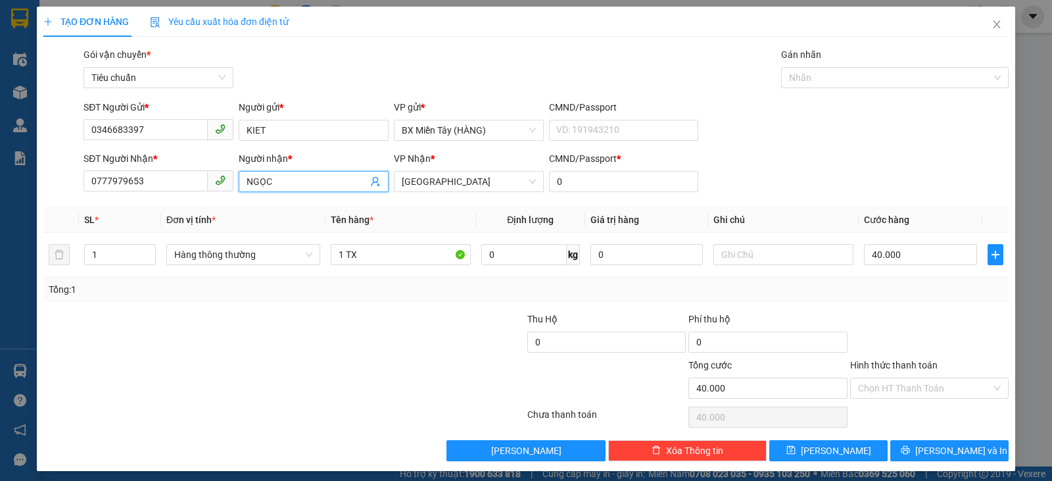
drag, startPoint x: 285, startPoint y: 186, endPoint x: 238, endPoint y: 186, distance: 47.3
click at [239, 186] on span "NGỌC" at bounding box center [314, 181] width 150 height 21
type input "[PERSON_NAME]"
click at [188, 283] on div "Tổng: 1" at bounding box center [228, 289] width 358 height 14
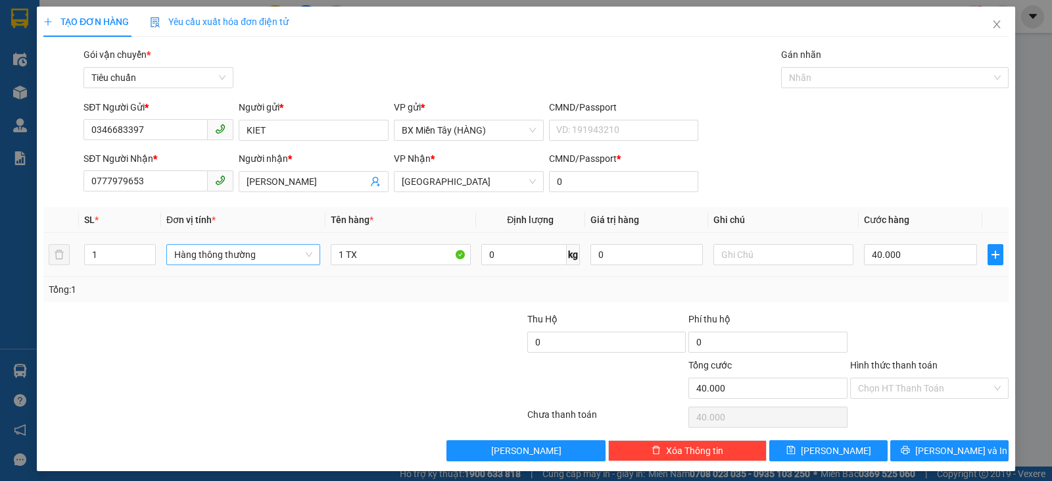
click at [199, 264] on span "Hàng thông thường" at bounding box center [243, 255] width 138 height 20
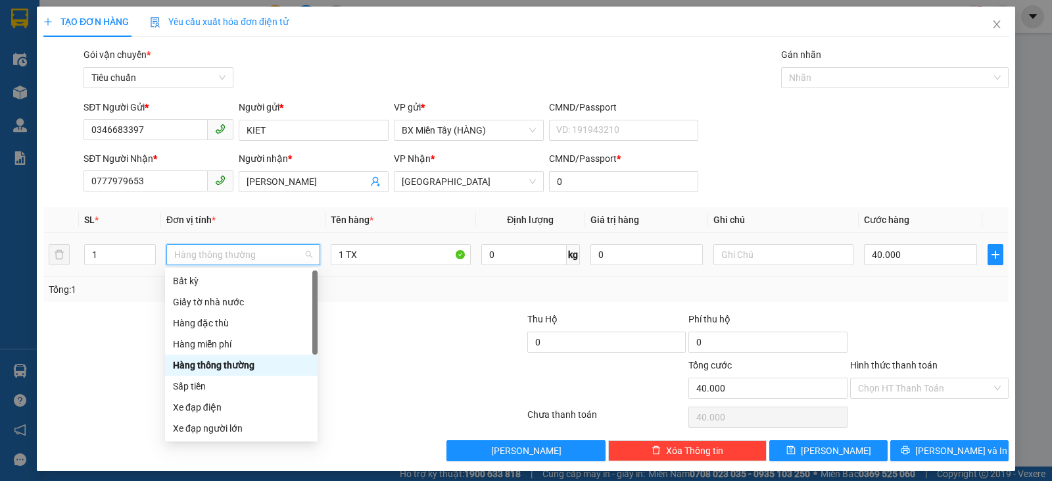
scroll to position [84, 0]
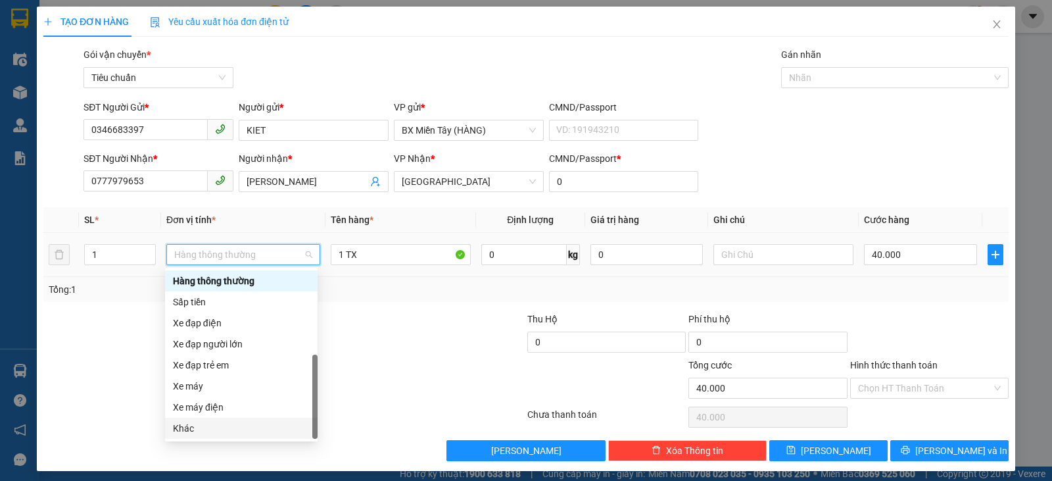
click at [209, 432] on div "Khác" at bounding box center [241, 428] width 137 height 14
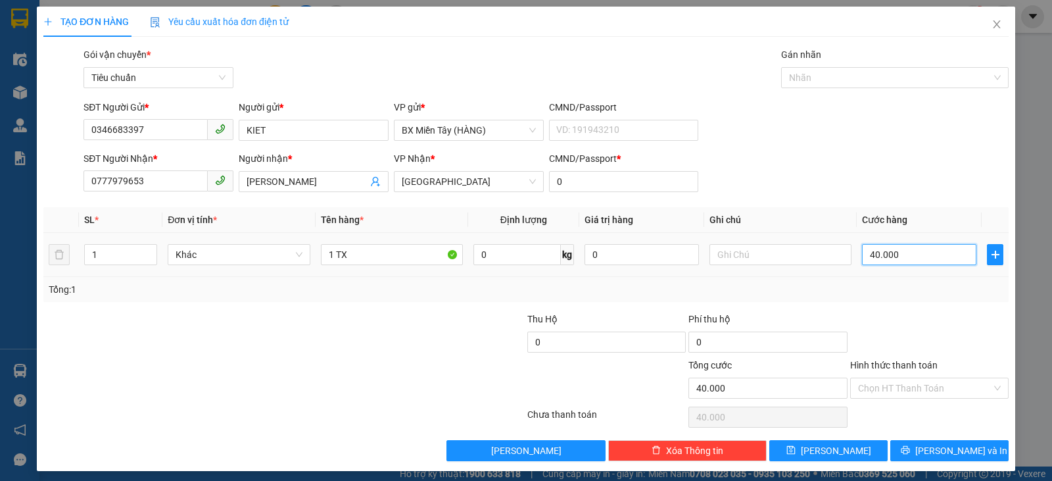
type input "2"
type input "20"
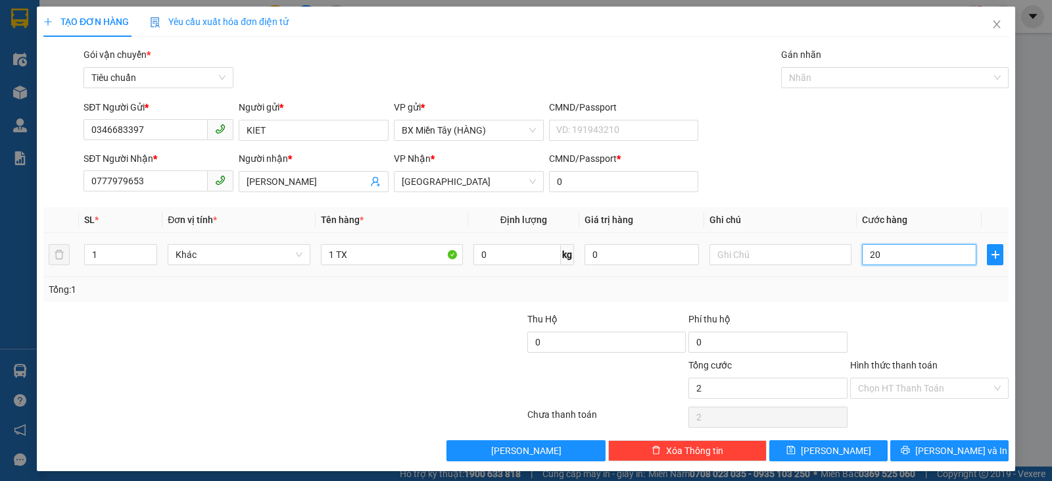
type input "20"
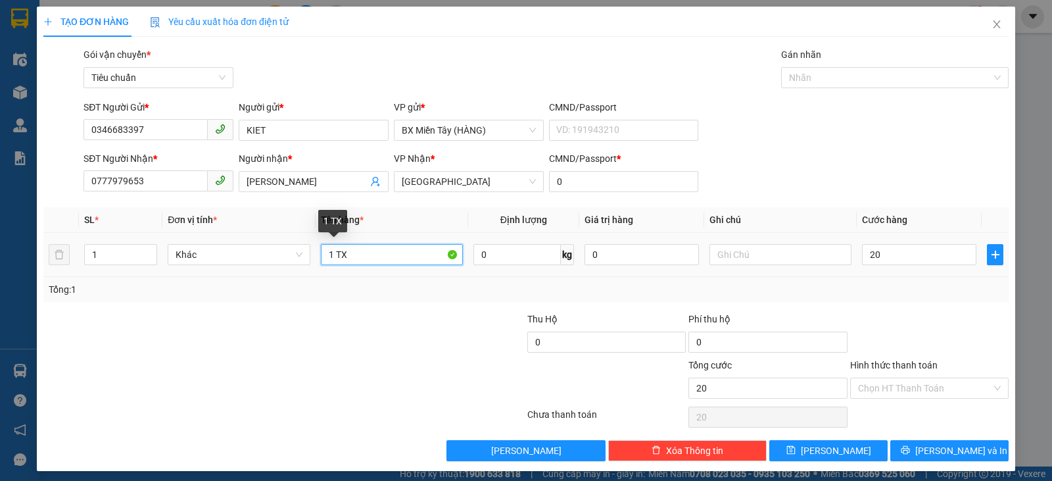
type input "20.000"
drag, startPoint x: 391, startPoint y: 257, endPoint x: 331, endPoint y: 256, distance: 59.8
click at [331, 256] on input "1 TX" at bounding box center [392, 254] width 142 height 21
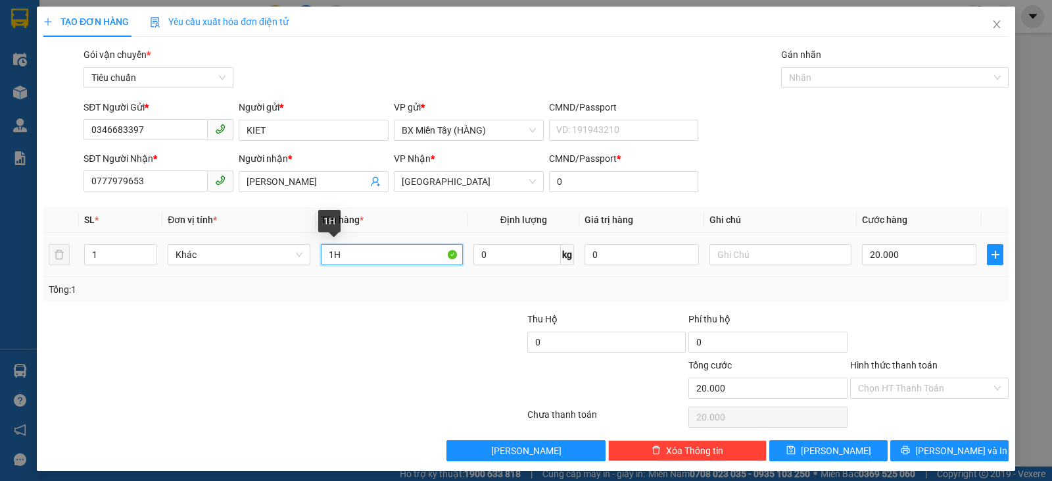
type input "1"
type input "1 HỒ SƠ"
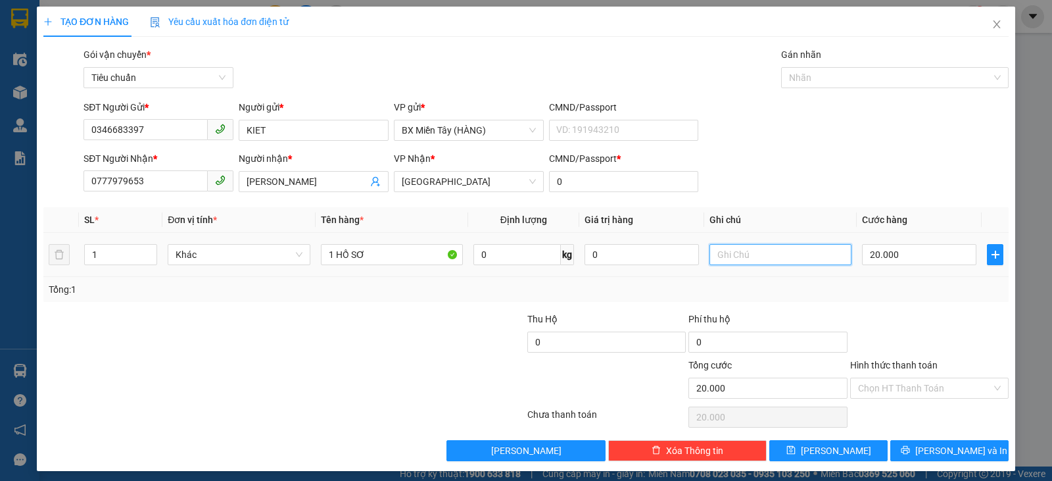
click at [769, 254] on input "text" at bounding box center [780, 254] width 142 height 21
type input "HỒ SƠ"
click at [928, 315] on div at bounding box center [929, 335] width 161 height 46
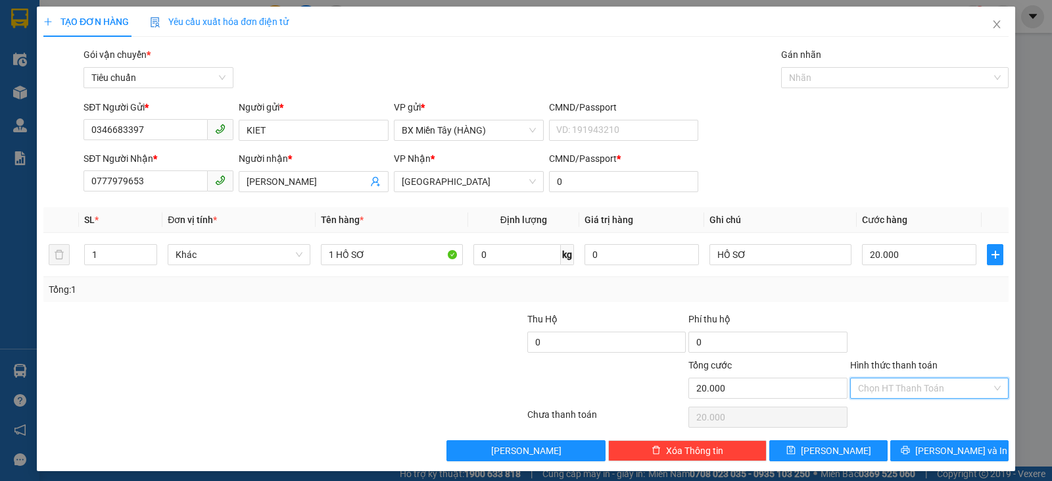
click at [939, 392] on input "Hình thức thanh toán" at bounding box center [924, 388] width 133 height 20
click at [894, 296] on div "Tại văn phòng" at bounding box center [920, 298] width 141 height 14
type input "0"
click at [924, 457] on button "[PERSON_NAME] và In" at bounding box center [949, 450] width 118 height 21
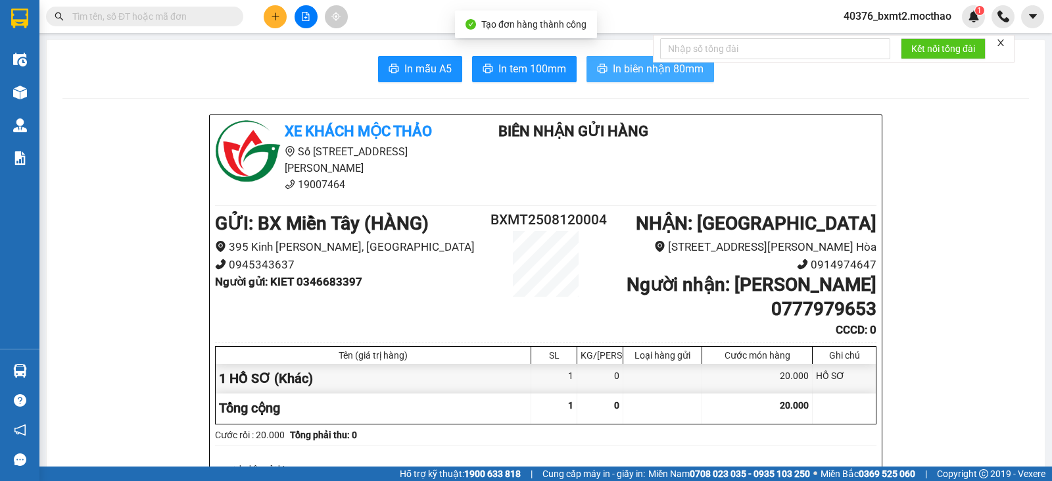
click at [642, 66] on span "In biên nhận 80mm" at bounding box center [658, 68] width 91 height 16
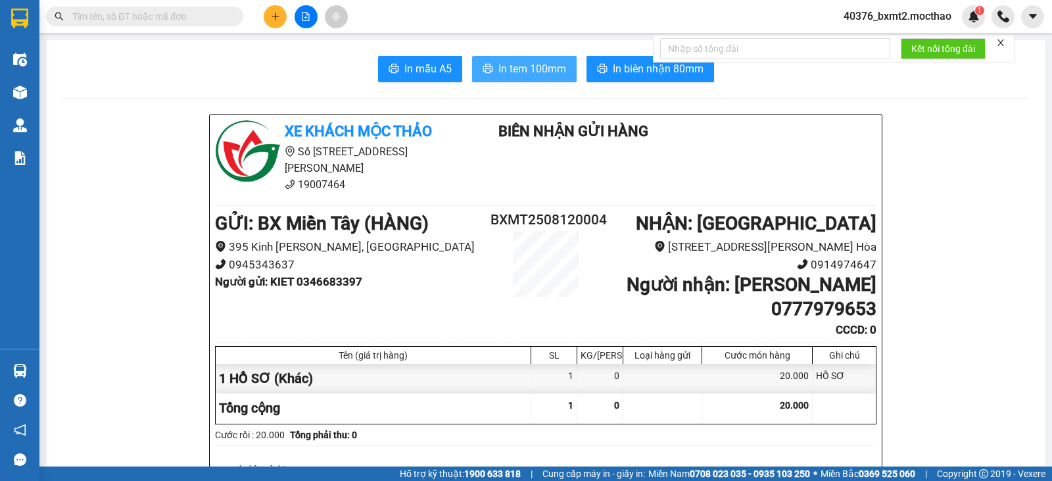
click at [544, 65] on span "In tem 100mm" at bounding box center [532, 68] width 68 height 16
click at [268, 17] on button at bounding box center [275, 16] width 23 height 23
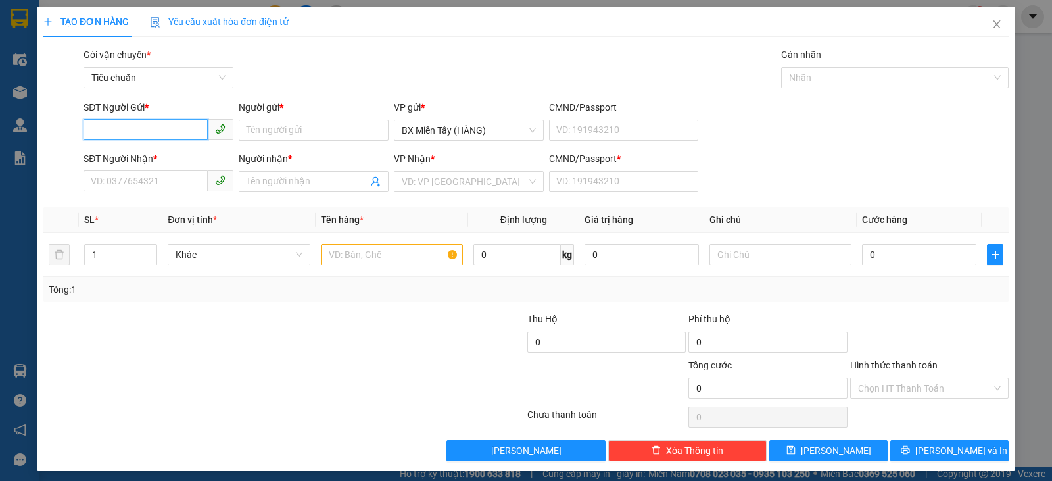
click at [151, 139] on input "SĐT Người Gửi *" at bounding box center [146, 129] width 124 height 21
click at [152, 178] on input "SĐT Người Nhận *" at bounding box center [146, 180] width 124 height 21
type input "4855"
click at [116, 133] on input "SĐT Người Gửi *" at bounding box center [146, 129] width 124 height 21
type input "0983937197"
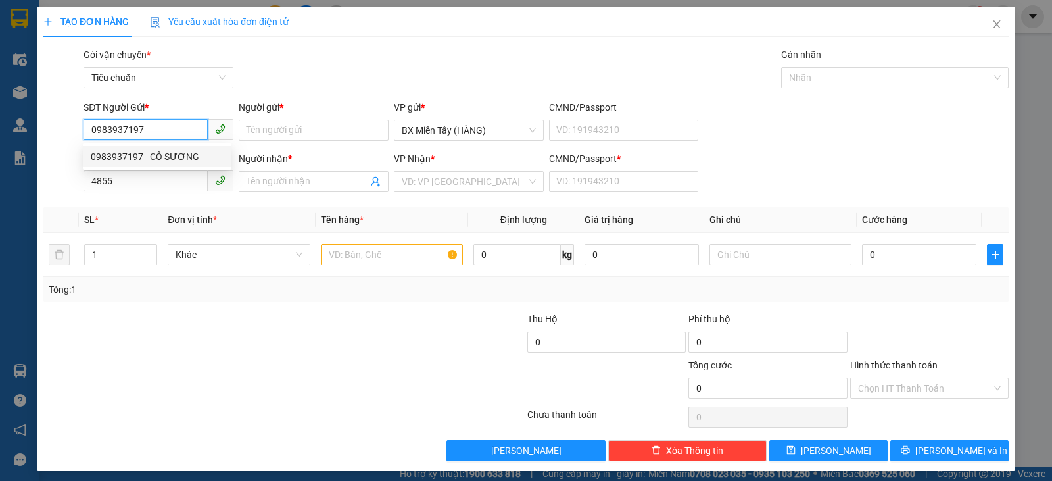
click at [143, 152] on div "0983937197 - CÔ SƯƠNG" at bounding box center [157, 156] width 133 height 14
type input "CÔ SƯƠNG"
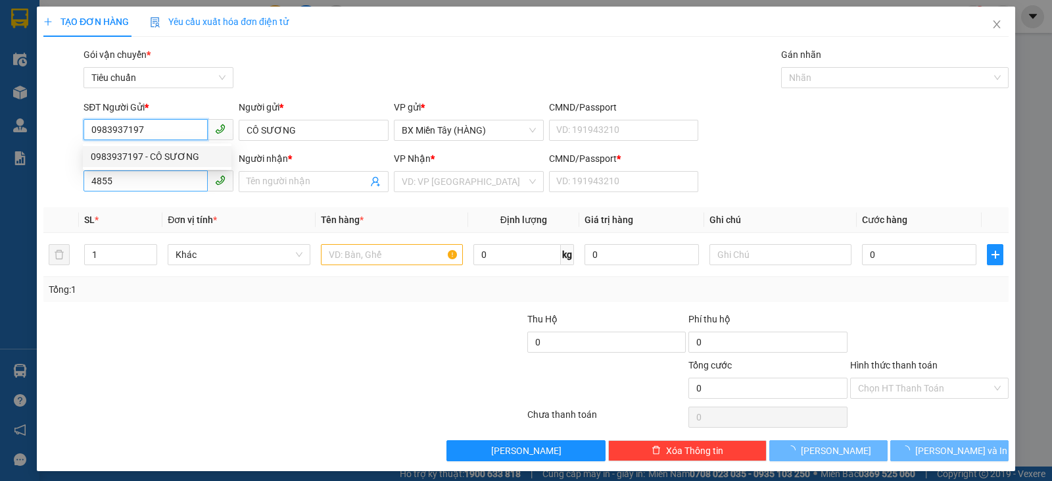
type input "70.000"
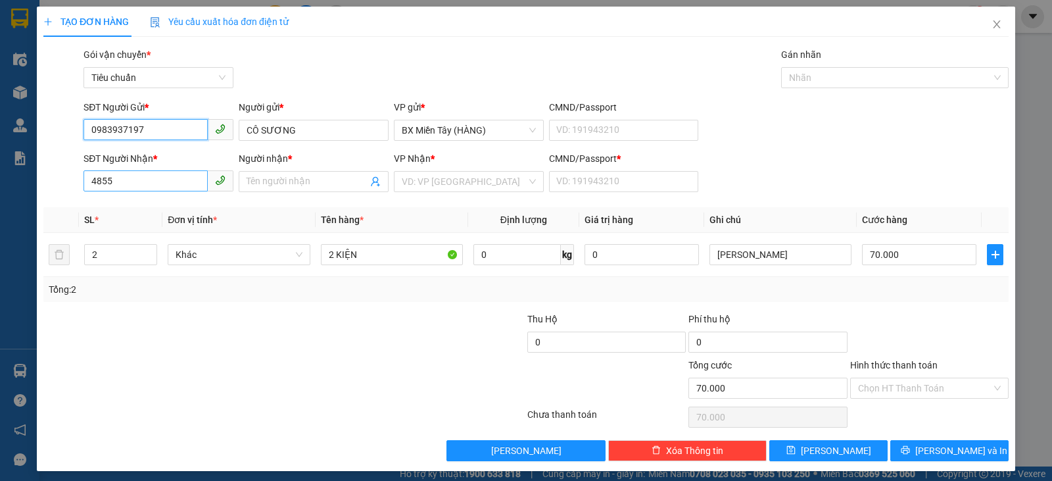
type input "0983937197"
click at [150, 186] on input "4855" at bounding box center [146, 180] width 124 height 21
drag, startPoint x: 151, startPoint y: 181, endPoint x: 86, endPoint y: 180, distance: 64.5
click at [86, 180] on input "4855" at bounding box center [146, 180] width 124 height 21
type input "0982814855"
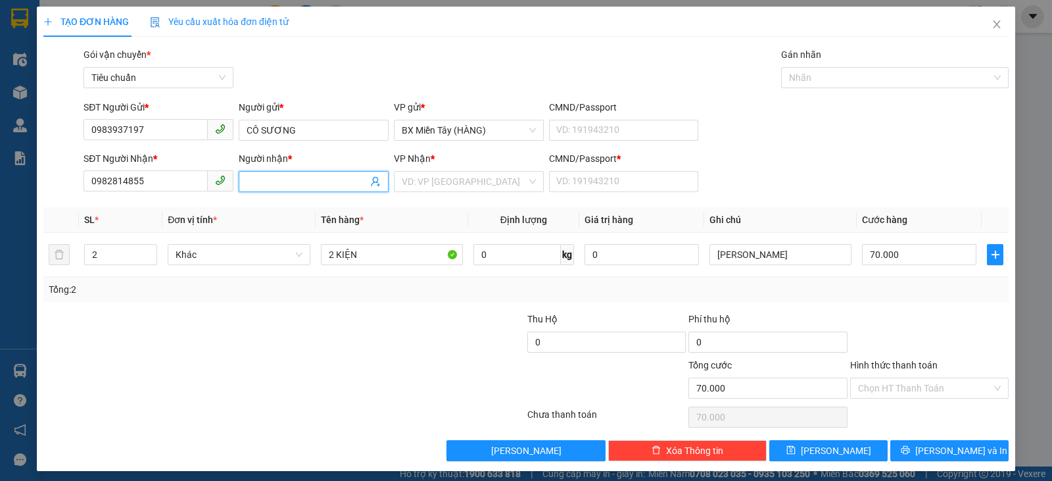
click at [306, 178] on input "Người nhận *" at bounding box center [307, 181] width 121 height 14
type input "Y"
type input "Ý"
click at [341, 337] on div at bounding box center [203, 335] width 323 height 46
click at [60, 262] on tr "2 Khác 2 KIỆN 0 kg 0 CAO SU 70.000" at bounding box center [525, 255] width 965 height 44
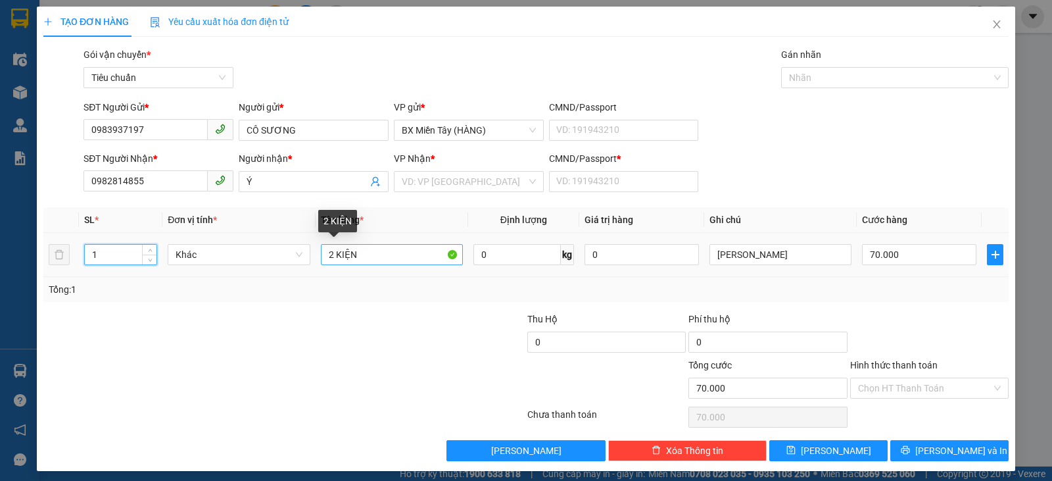
type input "1"
click at [321, 258] on input "2 KIỆN" at bounding box center [392, 254] width 142 height 21
type input "1 KIỆN"
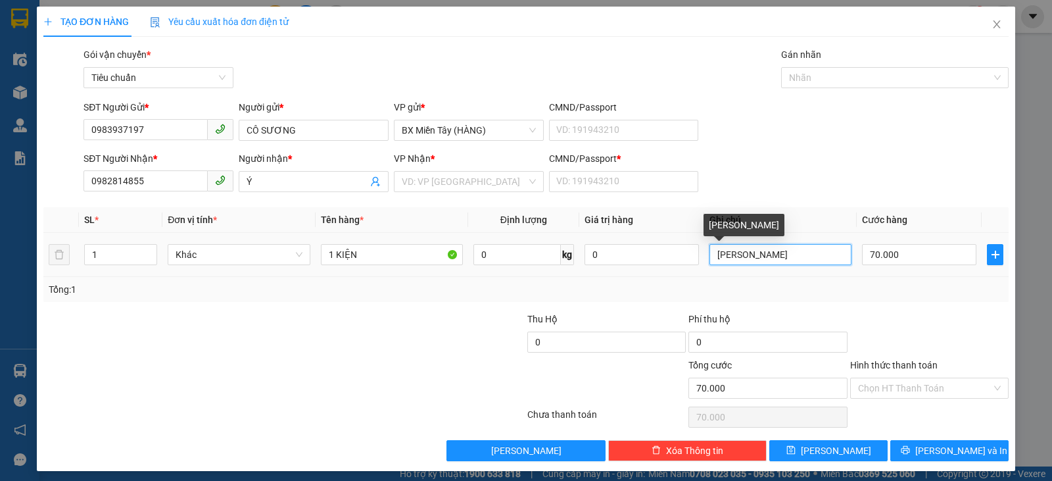
click at [767, 254] on input "[PERSON_NAME]" at bounding box center [780, 254] width 142 height 21
drag, startPoint x: 732, startPoint y: 254, endPoint x: 708, endPoint y: 254, distance: 23.7
click at [709, 254] on input "[PERSON_NAME]" at bounding box center [780, 254] width 142 height 21
type input "O"
type input "Ô"
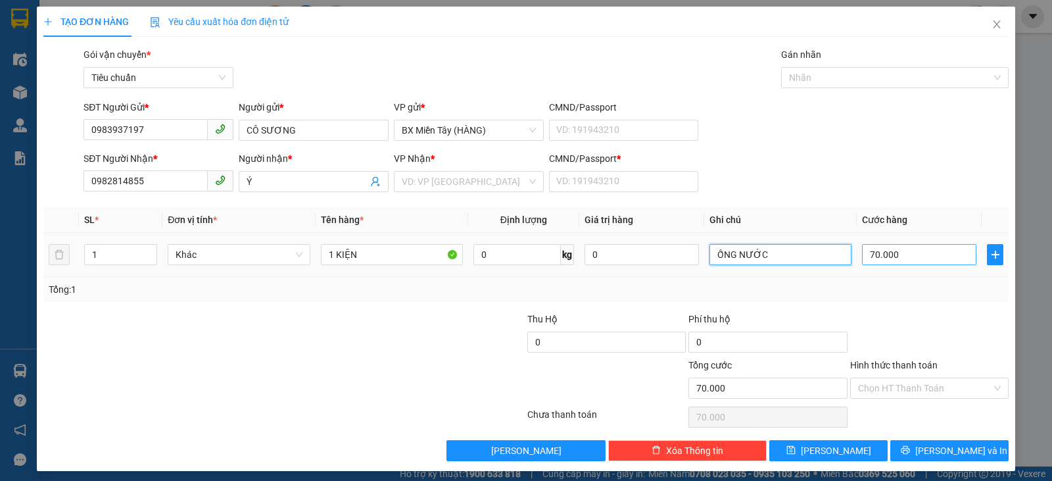
type input "ỐNG NƯỚC"
click at [896, 256] on input "70.000" at bounding box center [919, 254] width 114 height 21
type input "4"
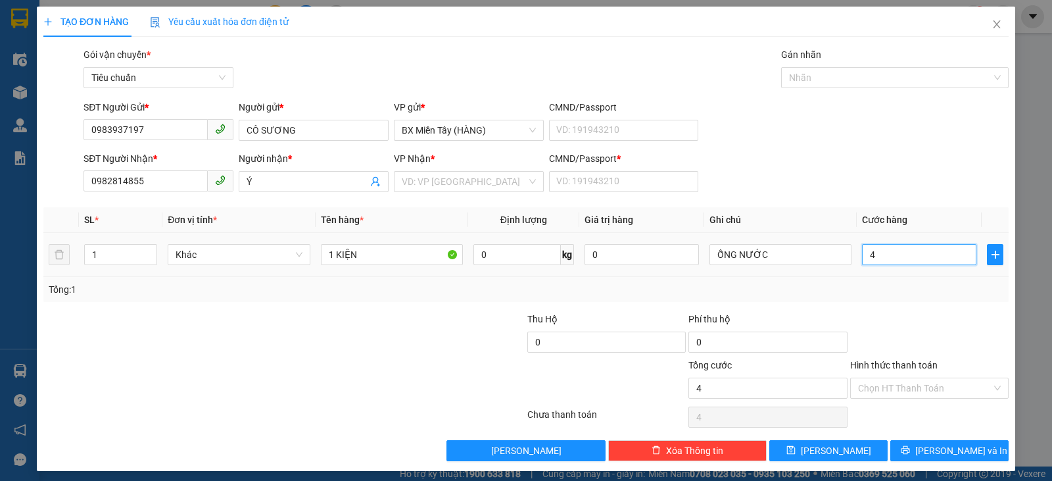
type input "40"
type input "40.000"
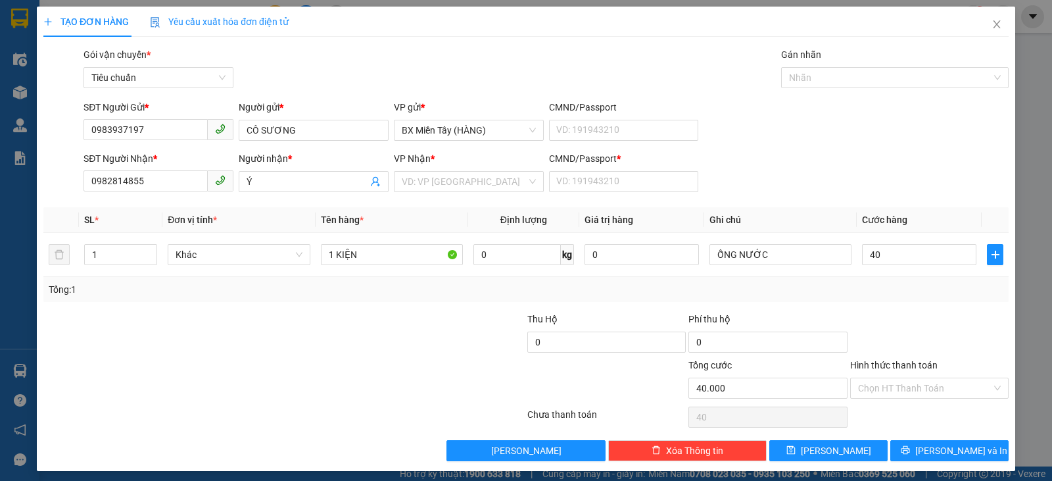
type input "40.000"
click at [904, 287] on div "Tổng: 1" at bounding box center [526, 289] width 955 height 14
click at [911, 451] on button "[PERSON_NAME] và In" at bounding box center [949, 450] width 118 height 21
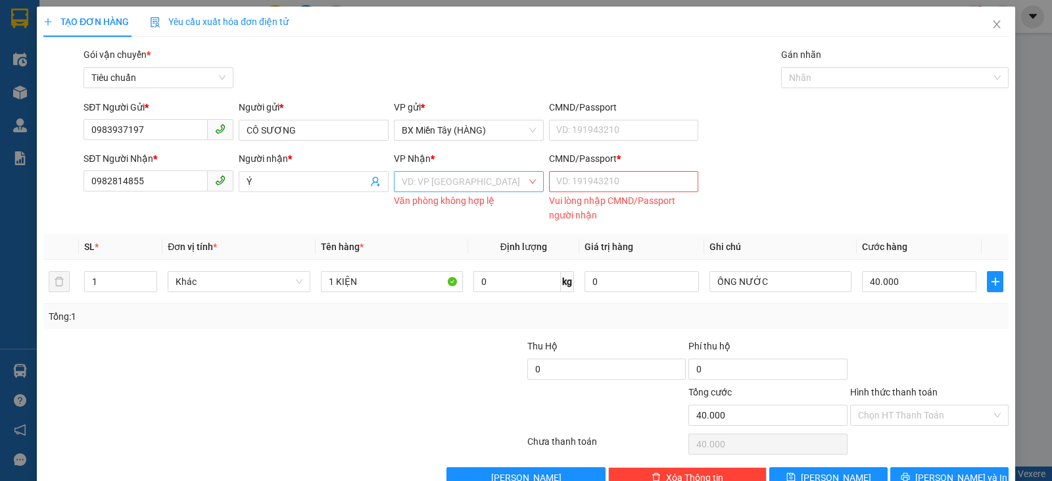
click at [428, 186] on input "search" at bounding box center [464, 182] width 125 height 20
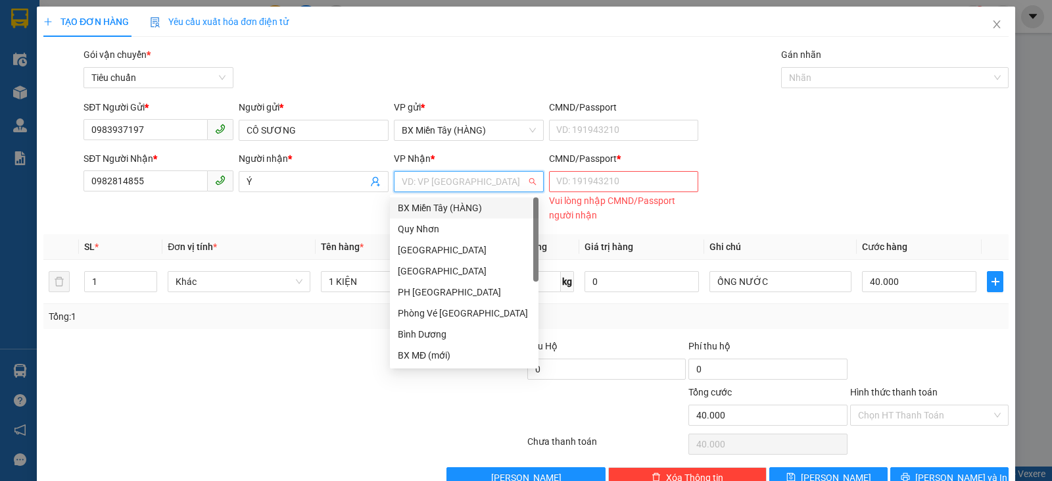
type input "Y"
type input "T"
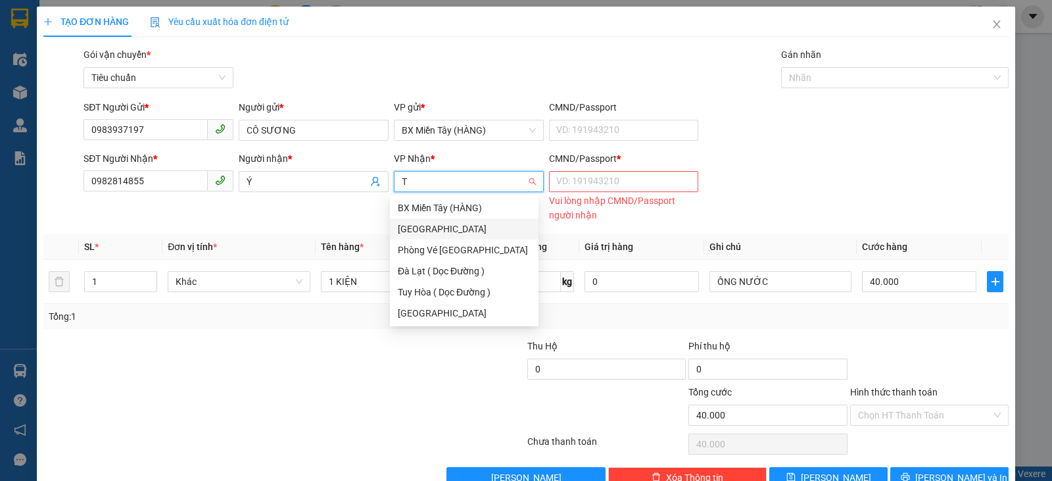
click at [477, 225] on div "[GEOGRAPHIC_DATA]" at bounding box center [464, 229] width 133 height 14
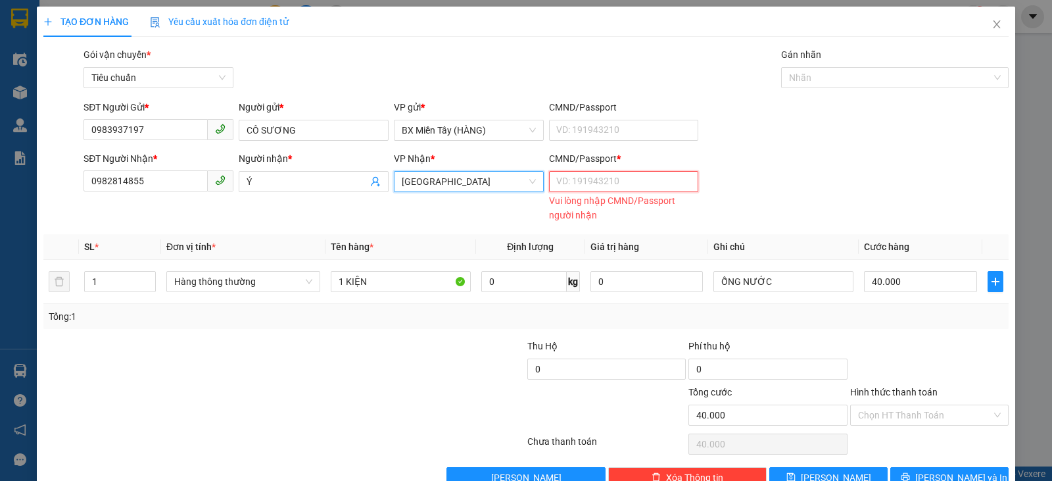
click at [634, 182] on input "CMND/Passport *" at bounding box center [624, 181] width 150 height 21
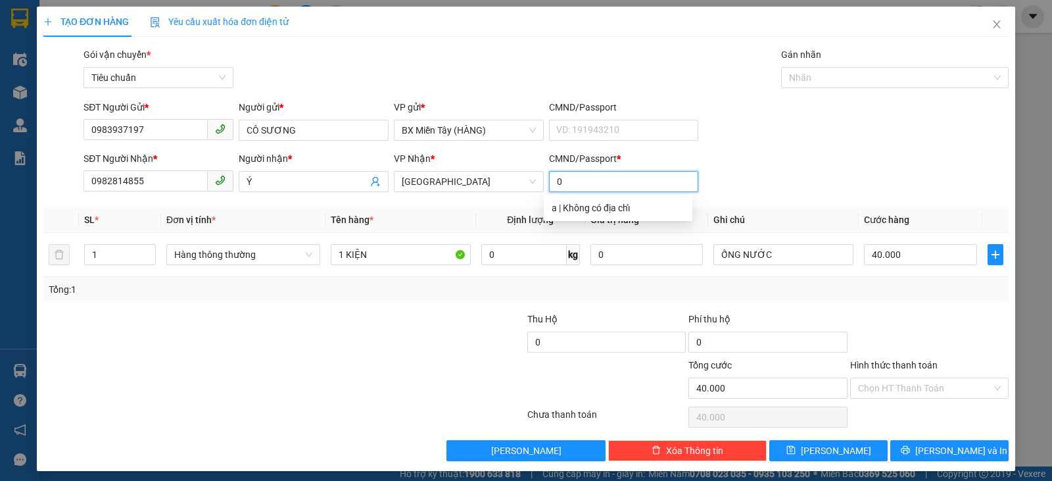
type input "0"
click at [936, 174] on div "SĐT Người Nhận * 0982814855 Người nhận * Ý VP Nhận * Tuy Hòa CMND/Passport * 0" at bounding box center [546, 174] width 930 height 46
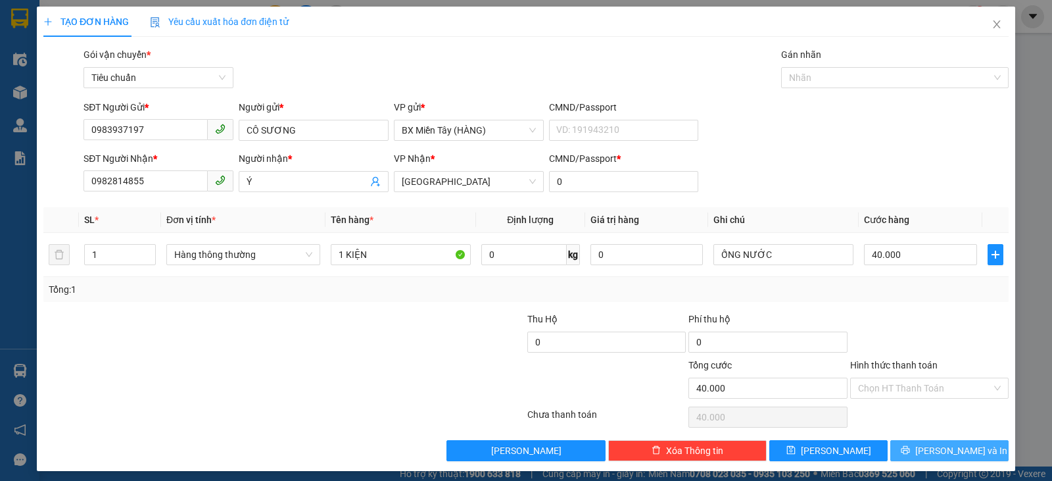
click at [909, 450] on icon "printer" at bounding box center [905, 450] width 9 height 9
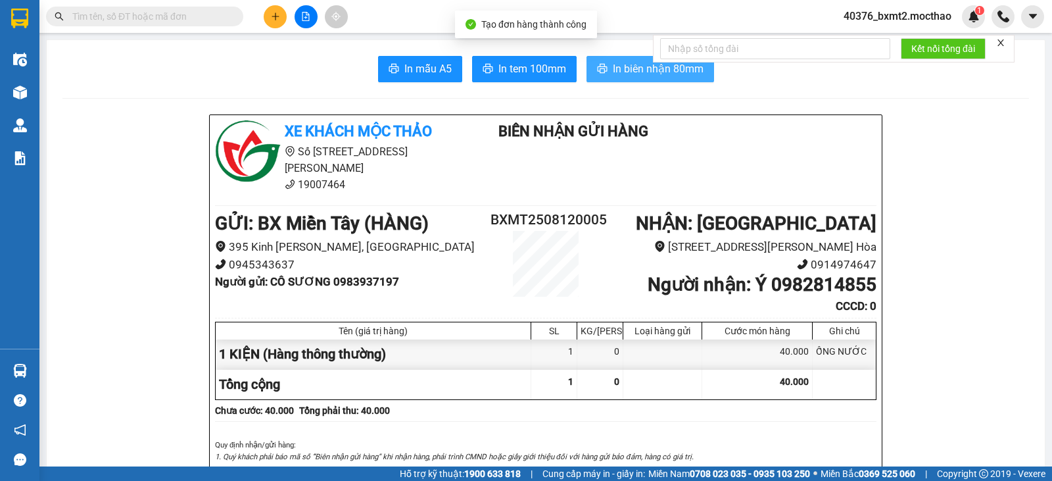
click at [658, 67] on span "In biên nhận 80mm" at bounding box center [658, 68] width 91 height 16
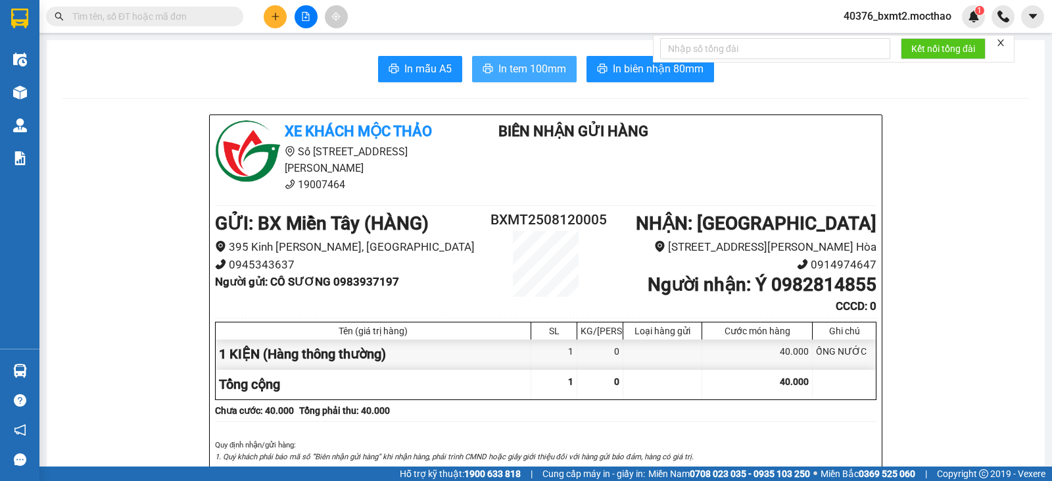
click at [552, 65] on span "In tem 100mm" at bounding box center [532, 68] width 68 height 16
click at [279, 22] on button at bounding box center [275, 16] width 23 height 23
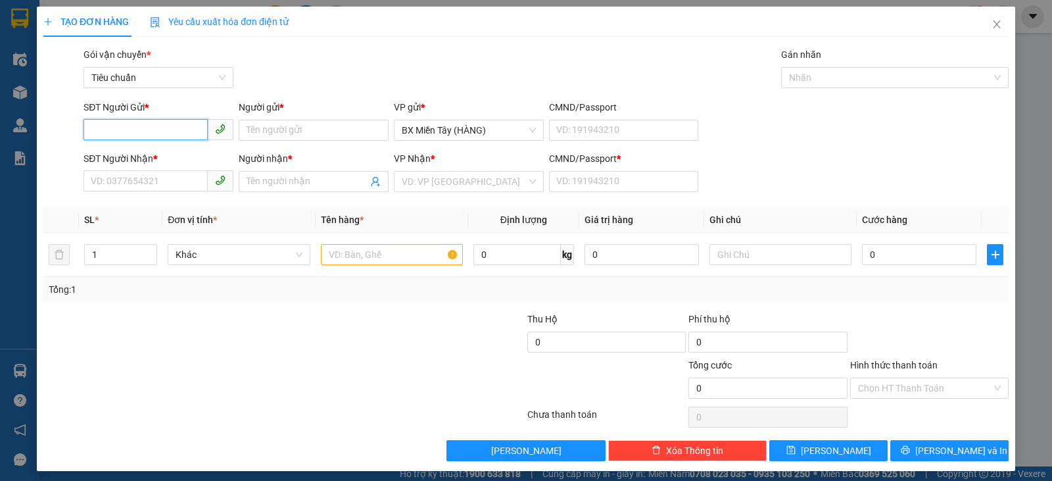
click at [168, 132] on input "SĐT Người Gửi *" at bounding box center [146, 129] width 124 height 21
type input "0329291611"
click at [180, 154] on div "0329291611 - KHẢI" at bounding box center [157, 156] width 133 height 14
type input "KHẢI"
type input "0374152531"
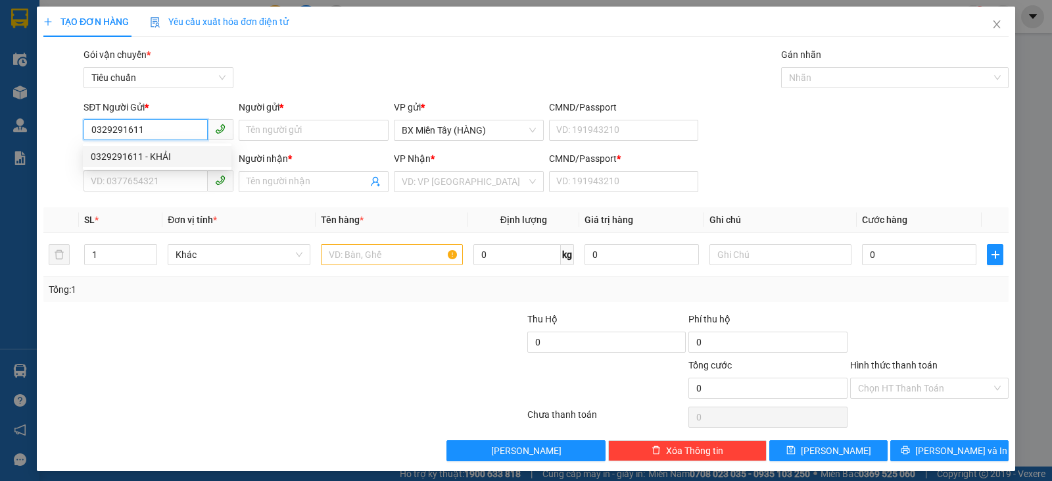
type input "LÂM"
type input "0"
type input "100.000"
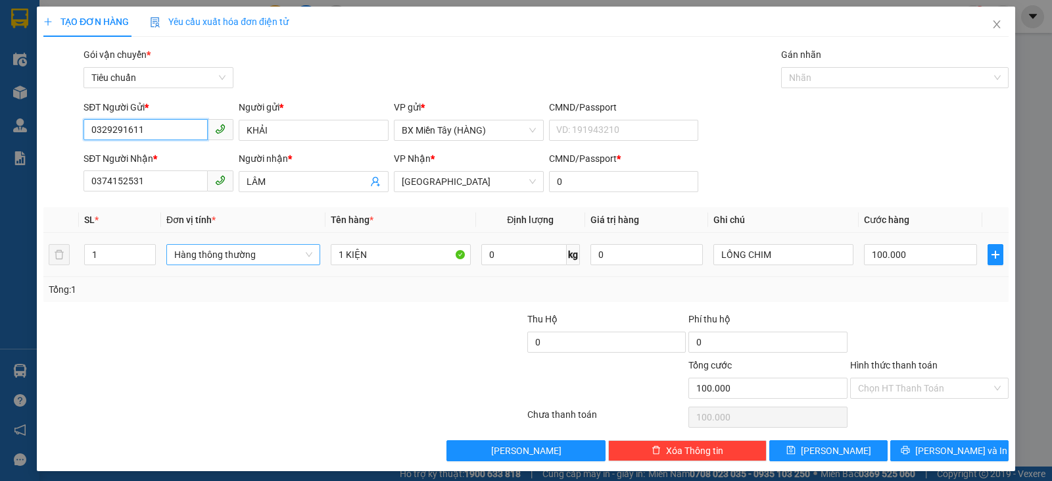
click at [197, 248] on span "Hàng thông thường" at bounding box center [243, 255] width 138 height 20
type input "0329291611"
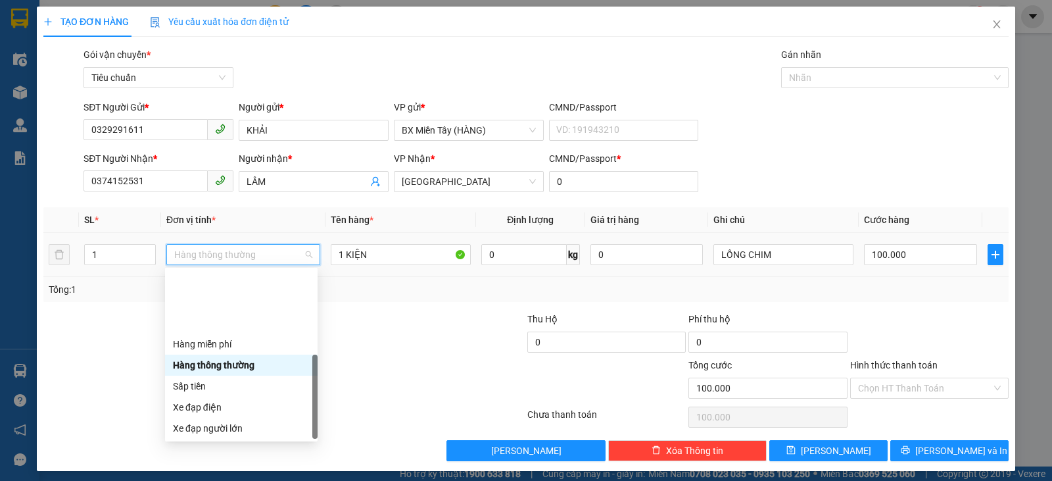
scroll to position [84, 0]
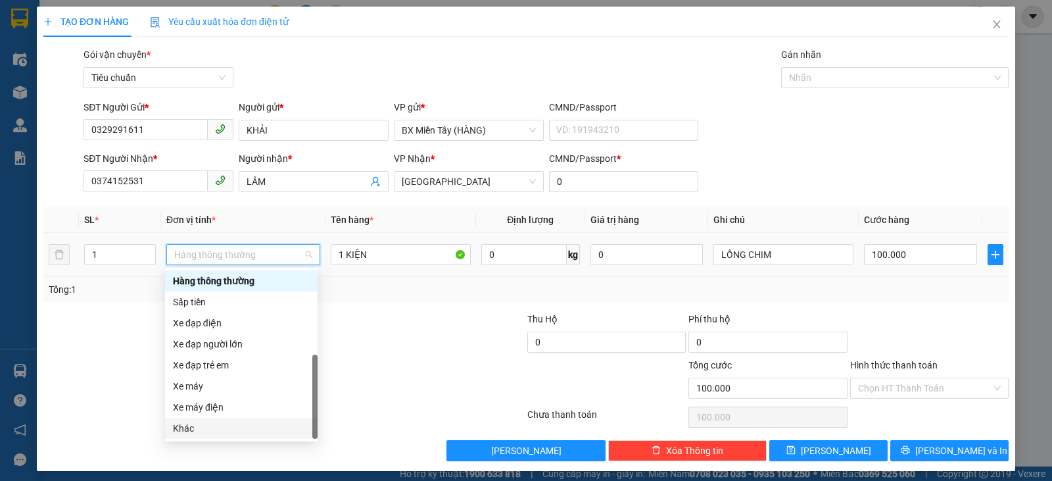
click at [205, 433] on div "Khác" at bounding box center [241, 428] width 137 height 14
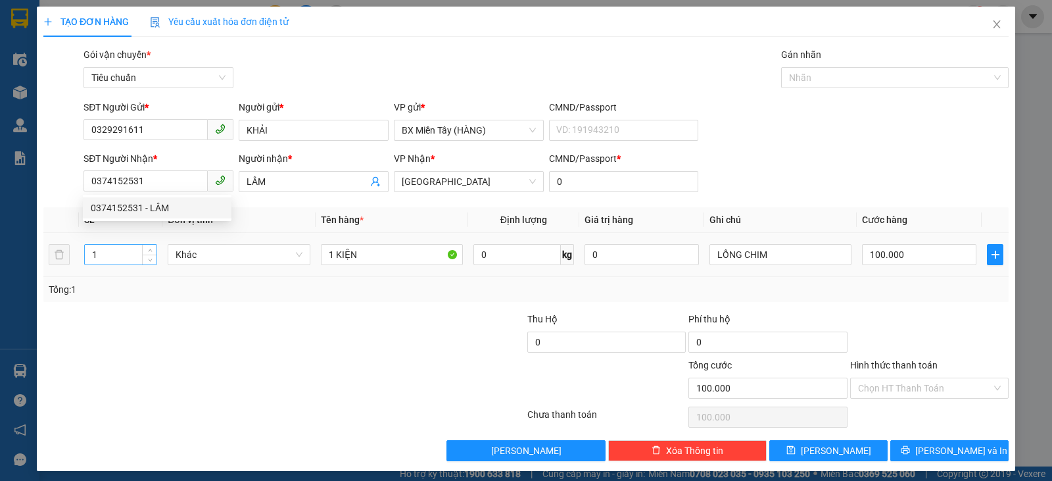
drag, startPoint x: 166, startPoint y: 187, endPoint x: 108, endPoint y: 255, distance: 90.0
drag, startPoint x: 108, startPoint y: 255, endPoint x: 105, endPoint y: 280, distance: 25.2
click at [93, 312] on div at bounding box center [203, 335] width 323 height 46
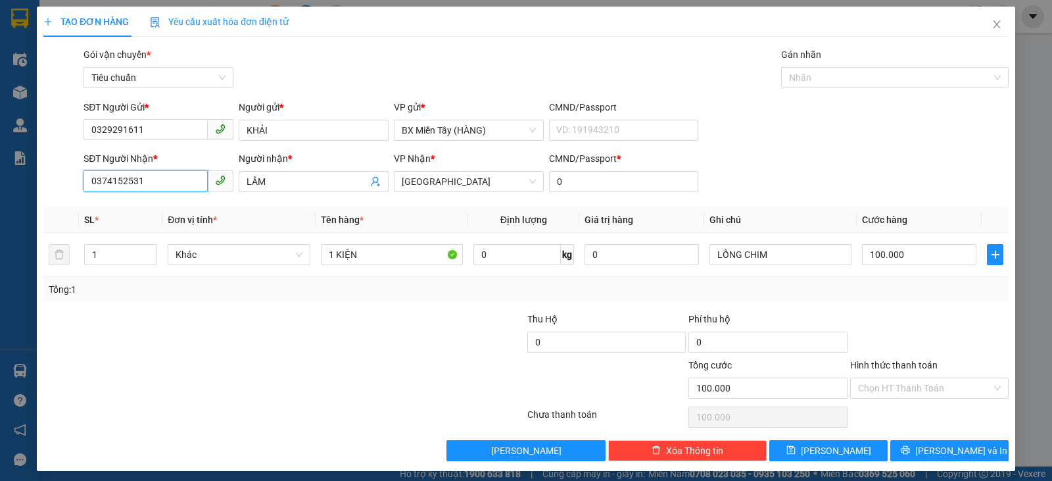
drag, startPoint x: 151, startPoint y: 180, endPoint x: 0, endPoint y: 172, distance: 150.8
click at [0, 172] on div "TẠO ĐƠN HÀNG Yêu cầu xuất hóa đơn điện tử Transit Pickup Surcharge Ids Transit …" at bounding box center [526, 240] width 1052 height 481
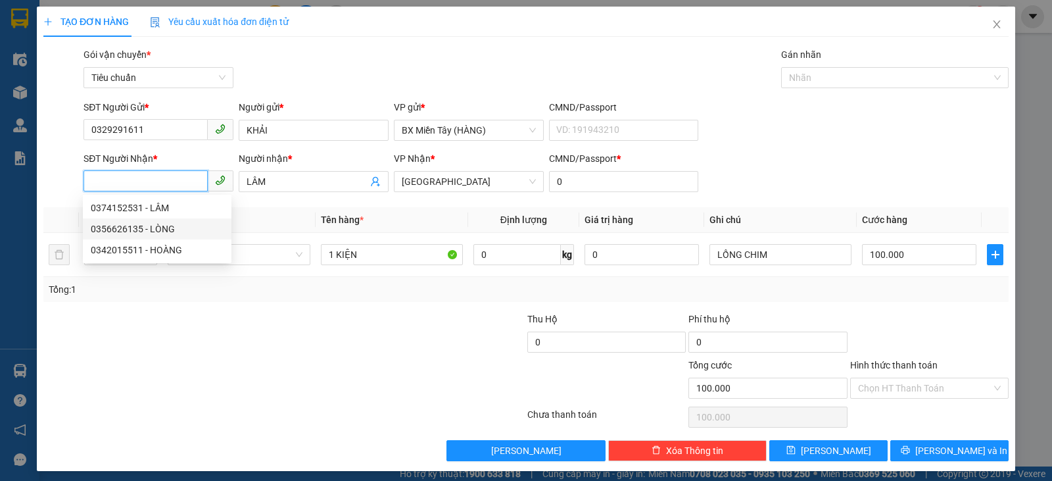
click at [136, 228] on div "0356626135 - LÒNG" at bounding box center [157, 229] width 133 height 14
type input "0356626135"
type input "LÒNG"
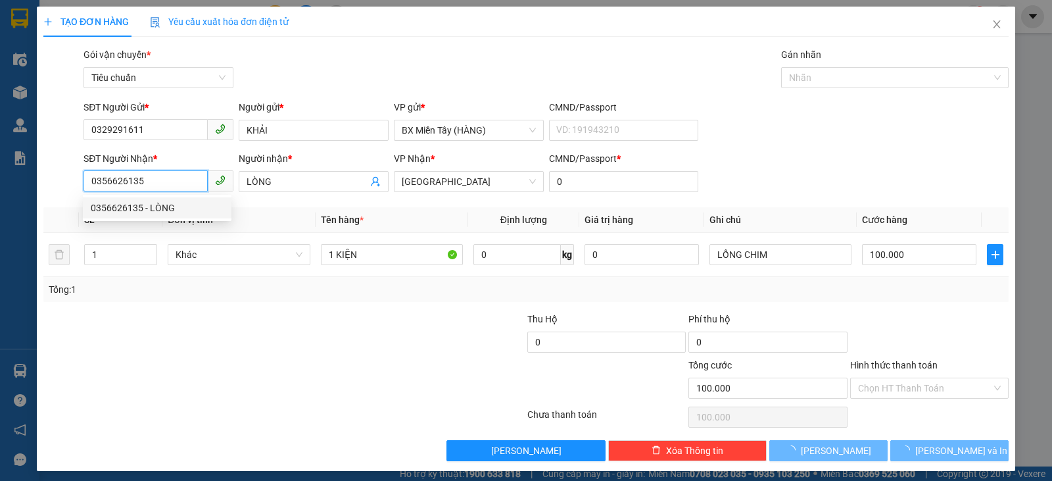
type input "50.000"
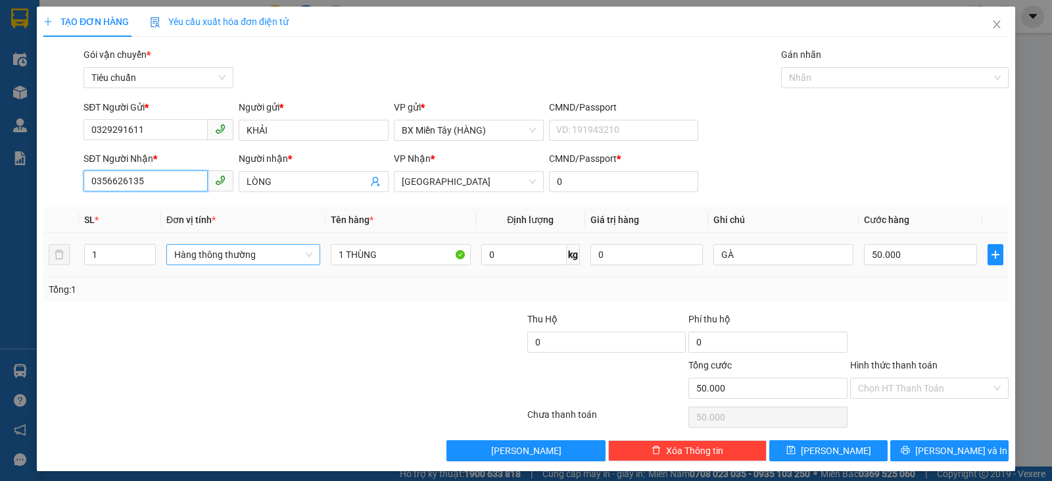
click at [254, 247] on span "Hàng thông thường" at bounding box center [243, 255] width 138 height 20
type input "0356626135"
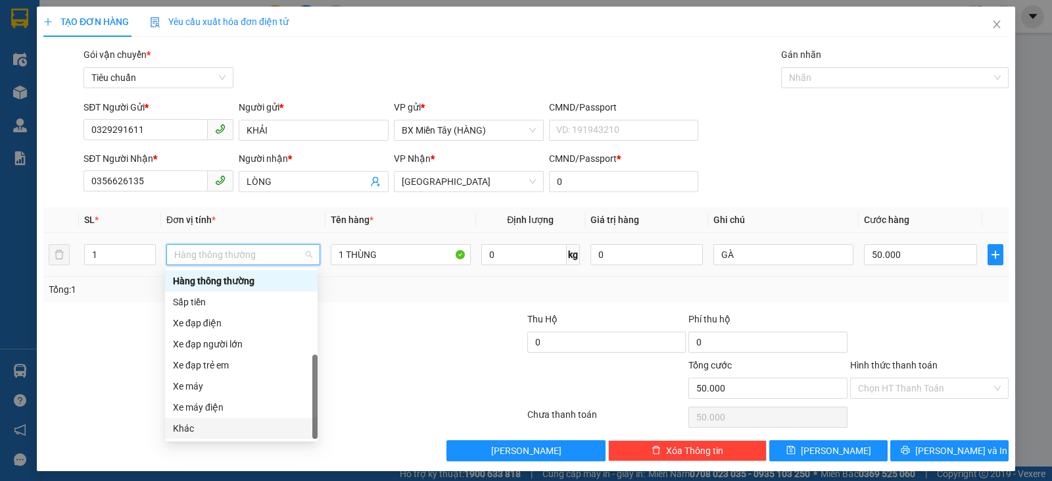
click at [224, 430] on div "Khác" at bounding box center [241, 428] width 137 height 14
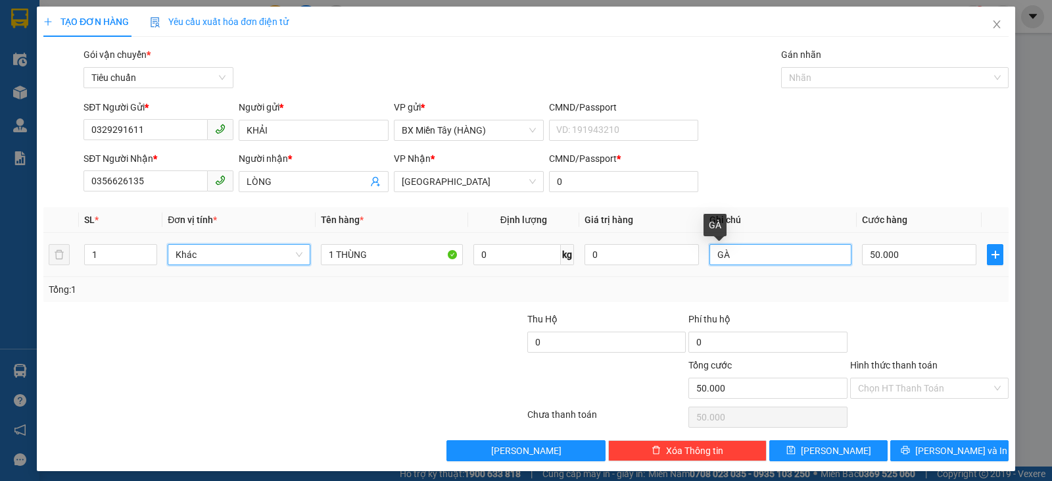
click at [784, 248] on input "GÀ" at bounding box center [780, 254] width 142 height 21
drag, startPoint x: 765, startPoint y: 258, endPoint x: 706, endPoint y: 254, distance: 59.3
click at [709, 254] on input "GÀ" at bounding box center [780, 254] width 142 height 21
type input "D"
type input "Đ"
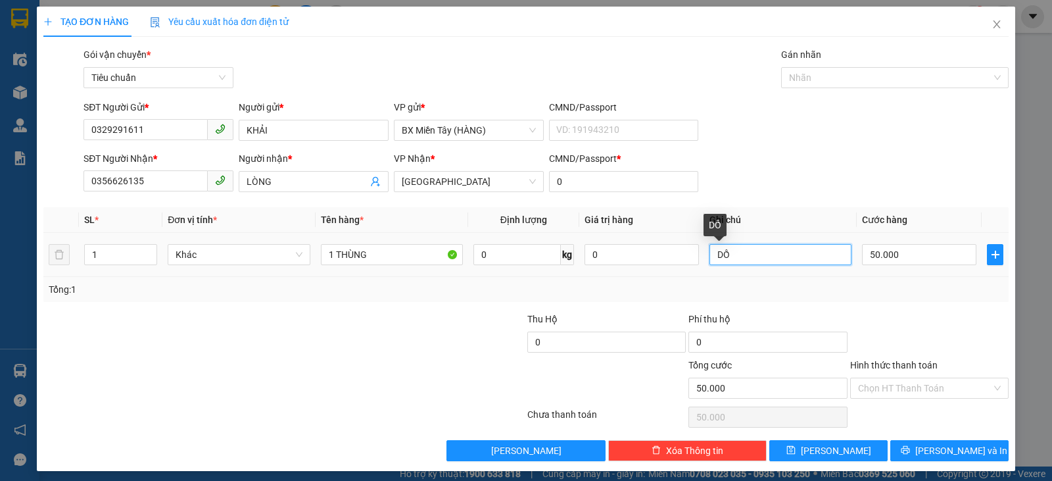
type input "D"
type input "ĐỒ DÙNG"
click at [957, 379] on input "Hình thức thanh toán" at bounding box center [924, 388] width 133 height 20
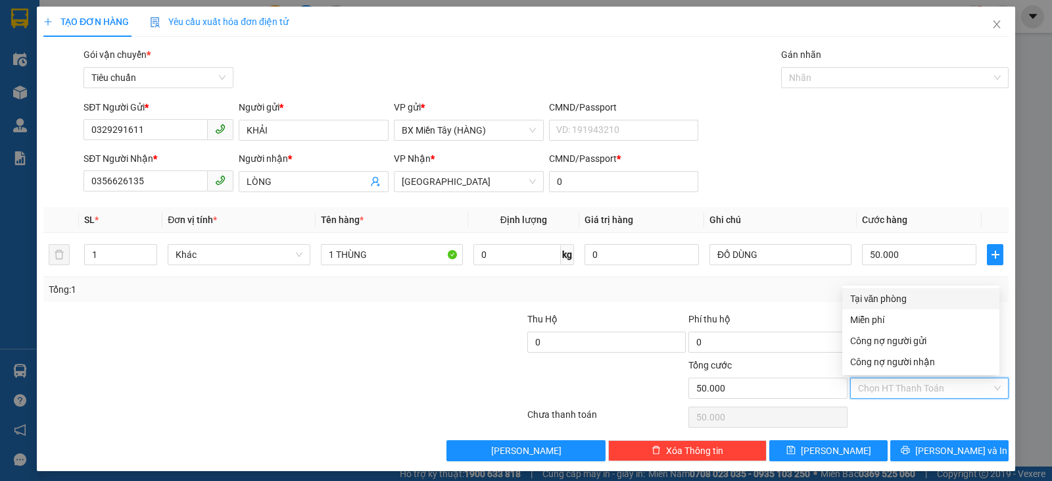
click at [947, 293] on div "Tại văn phòng" at bounding box center [920, 298] width 141 height 14
type input "0"
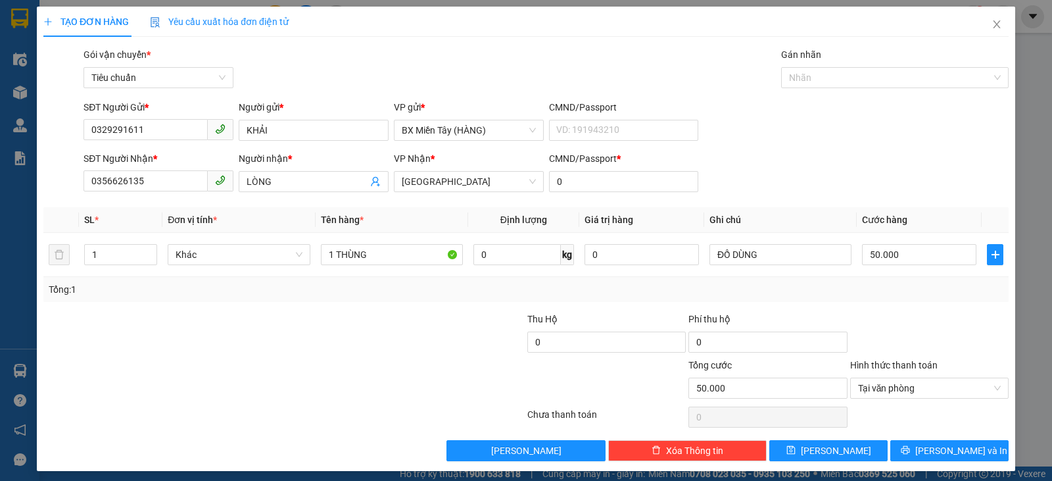
click at [937, 418] on div at bounding box center [929, 417] width 161 height 26
click at [946, 446] on span "[PERSON_NAME] và In" at bounding box center [961, 450] width 92 height 14
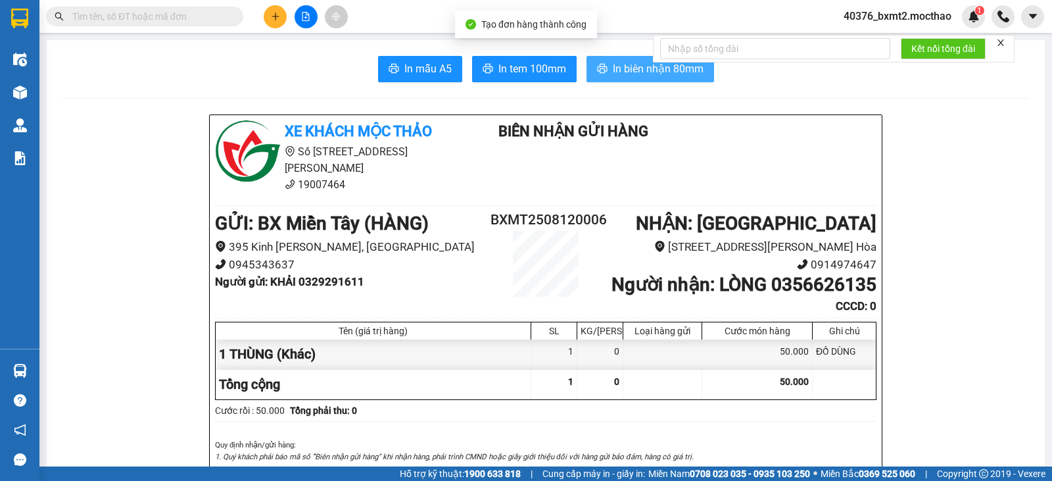
click at [598, 72] on icon "printer" at bounding box center [602, 68] width 11 height 11
click at [534, 63] on span "In tem 100mm" at bounding box center [532, 68] width 68 height 16
